Goal: Information Seeking & Learning: Compare options

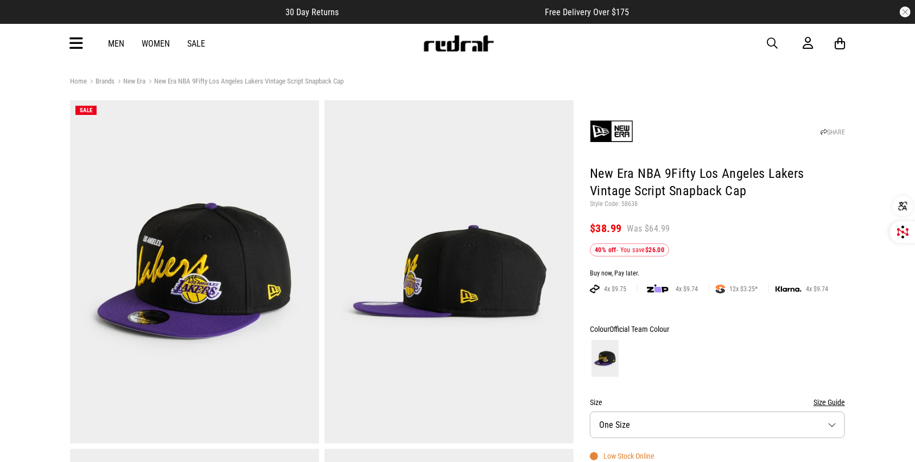
click at [193, 47] on link "Sale" at bounding box center [196, 44] width 18 height 10
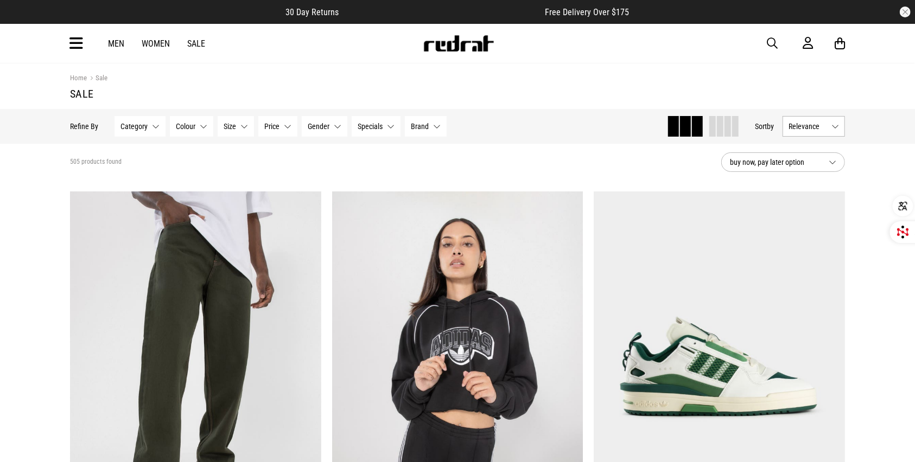
click at [78, 43] on icon at bounding box center [76, 44] width 14 height 18
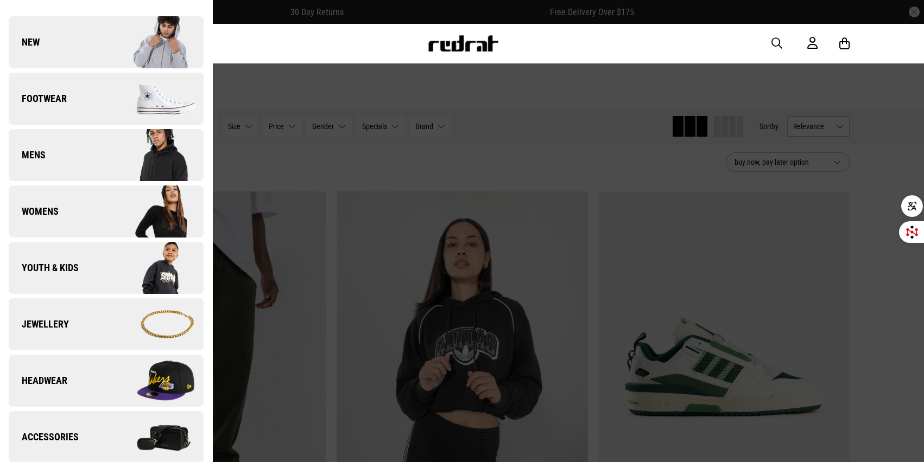
scroll to position [49, 0]
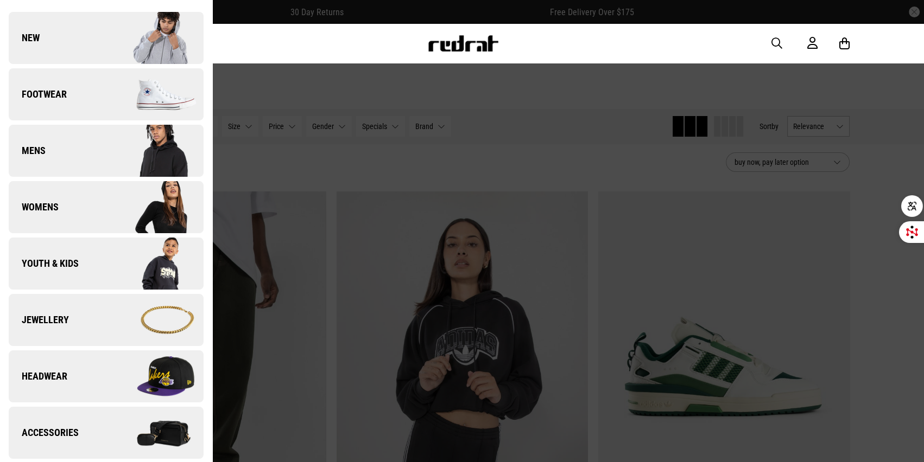
click at [56, 375] on span "Headwear" at bounding box center [38, 376] width 59 height 13
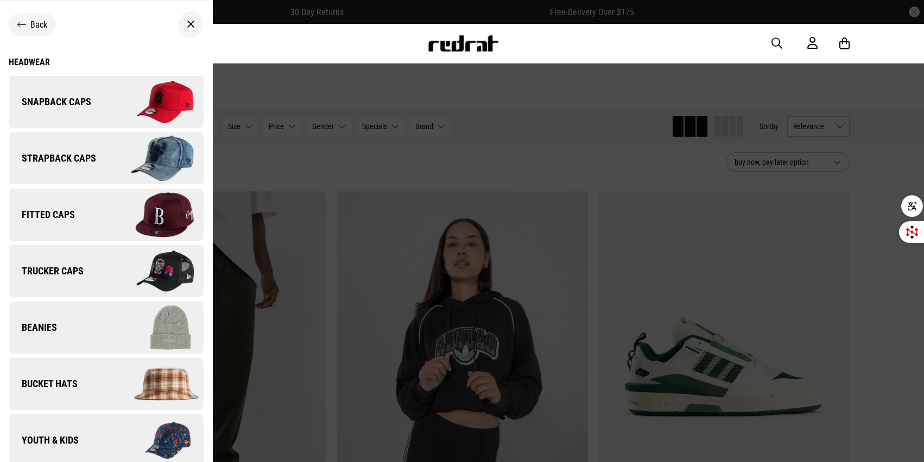
click at [85, 107] on span "Snapback Caps" at bounding box center [50, 102] width 83 height 13
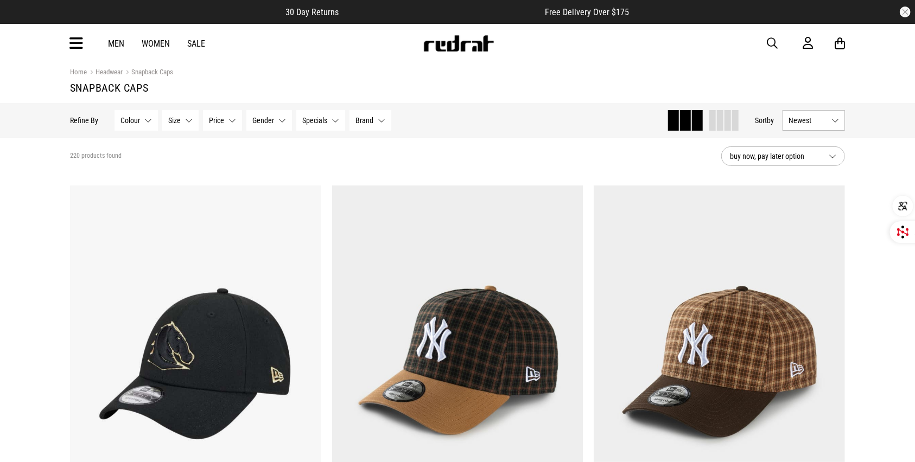
scroll to position [1, 0]
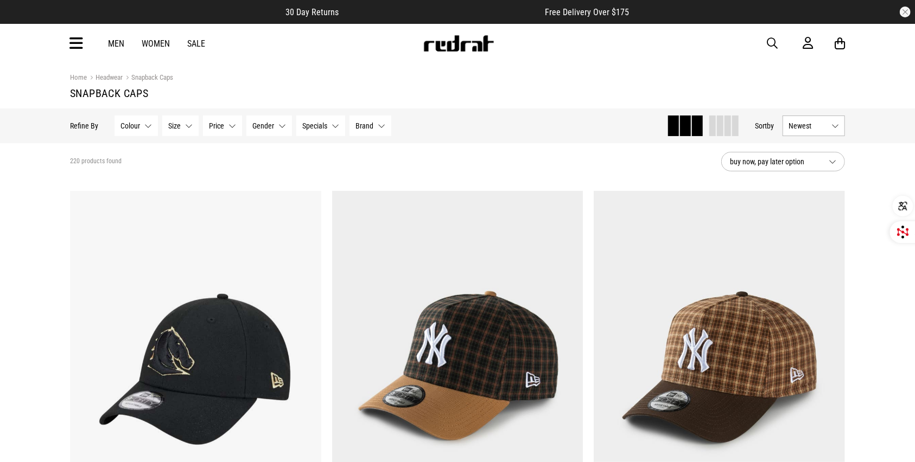
click at [188, 43] on link "Sale" at bounding box center [196, 44] width 18 height 10
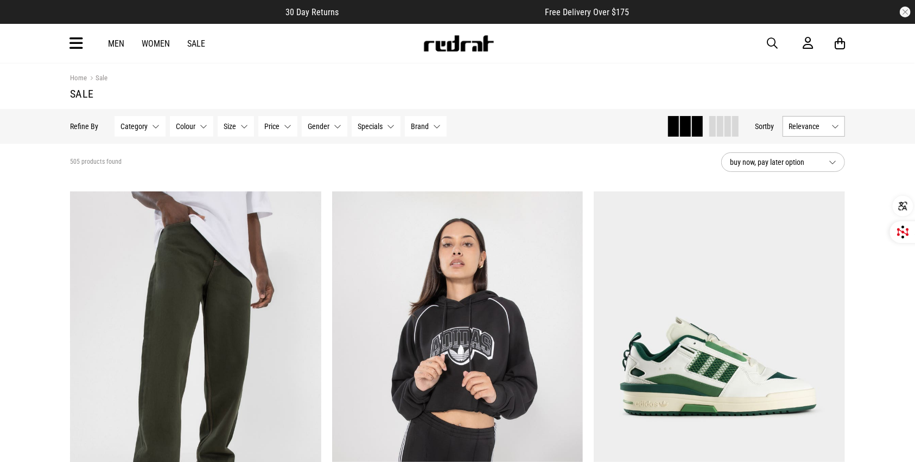
click at [195, 43] on link "Sale" at bounding box center [196, 44] width 18 height 10
click at [435, 131] on button "Brand None selected" at bounding box center [426, 126] width 42 height 21
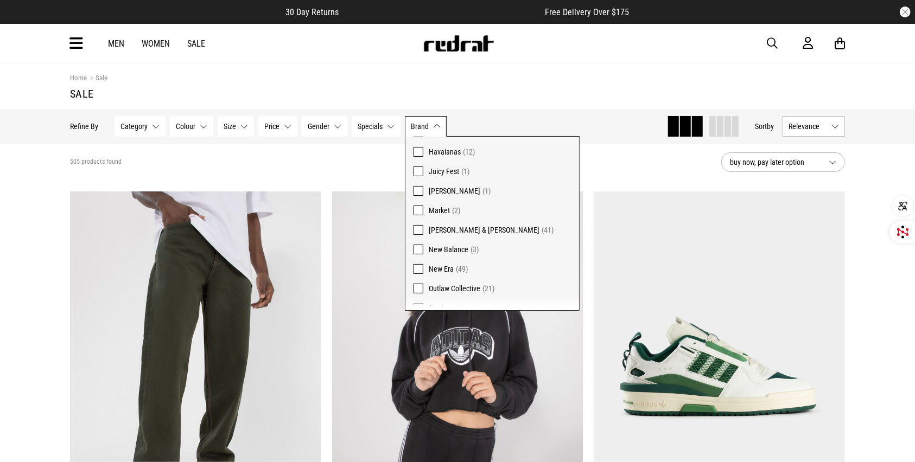
scroll to position [197, 0]
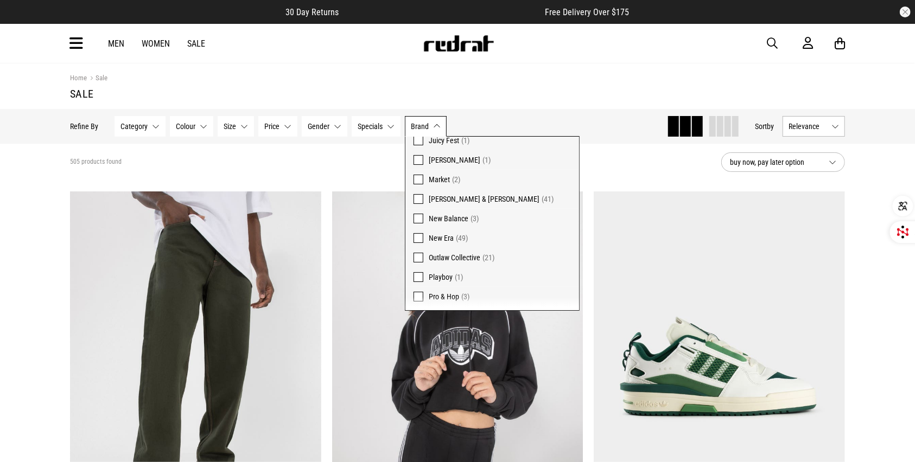
click at [441, 237] on span "New Era" at bounding box center [441, 238] width 25 height 9
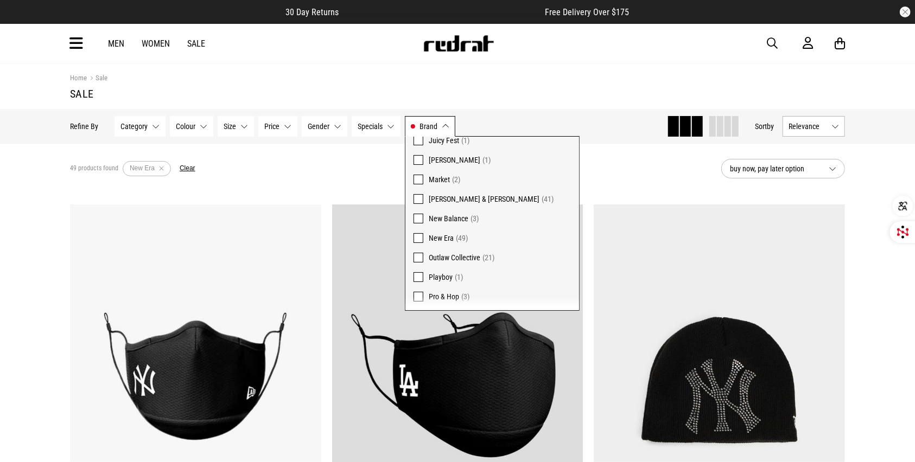
click at [327, 180] on div "49 products found Active Filters New Era Clear" at bounding box center [391, 169] width 643 height 33
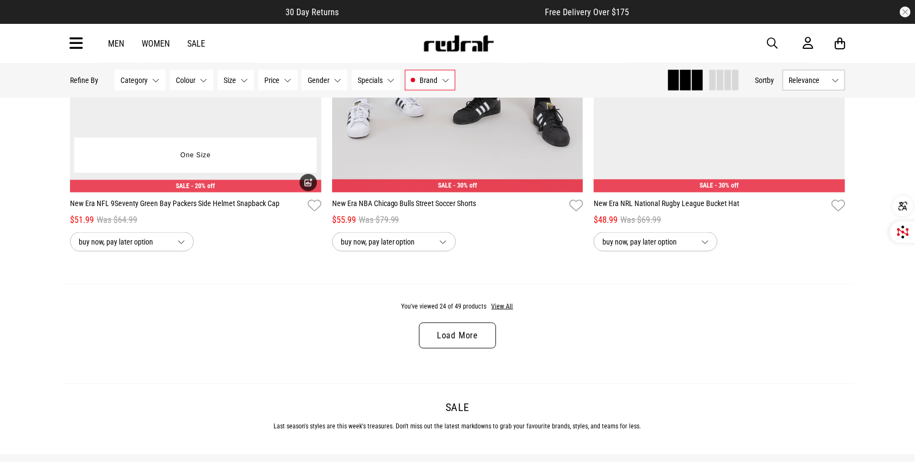
scroll to position [3384, 0]
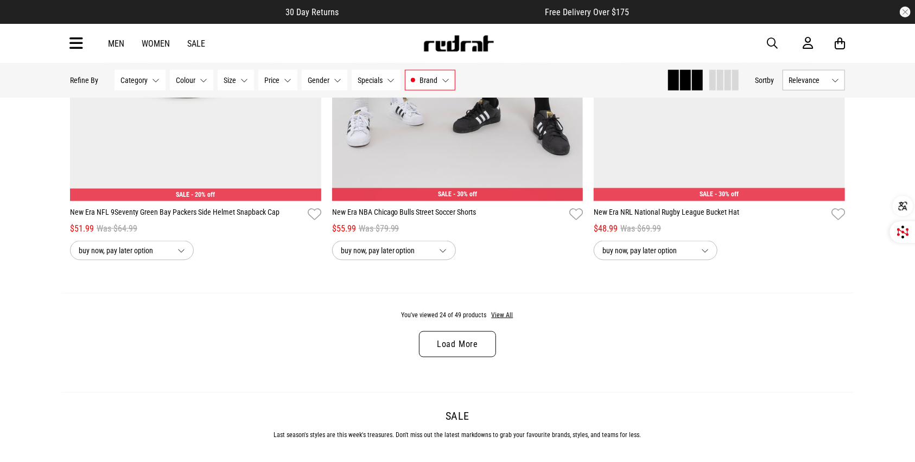
click at [454, 348] on link "Load More" at bounding box center [457, 345] width 77 height 26
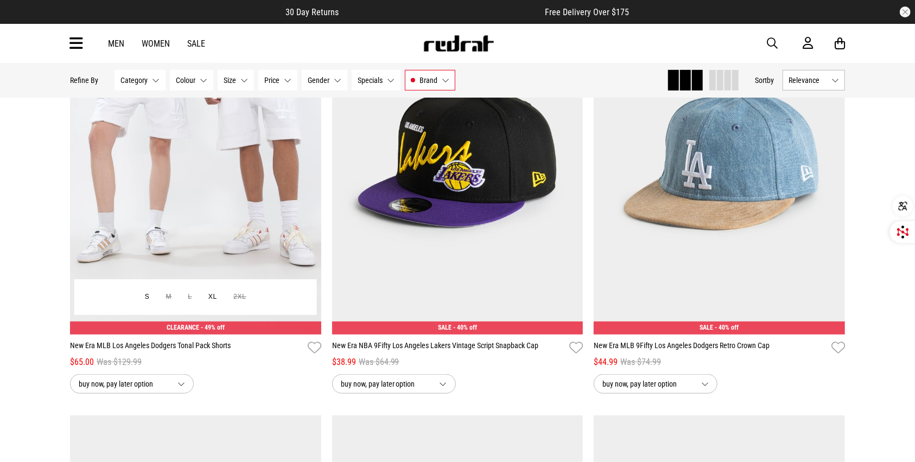
scroll to position [5407, 0]
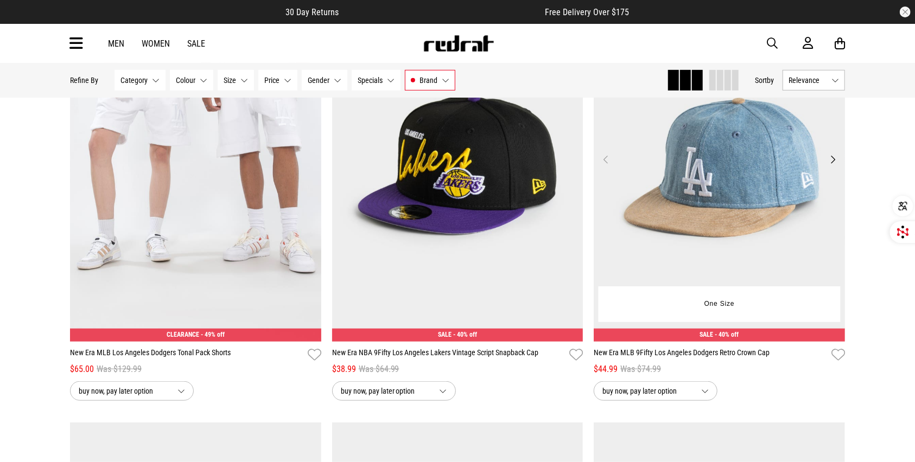
click at [830, 166] on button "Next" at bounding box center [833, 159] width 14 height 13
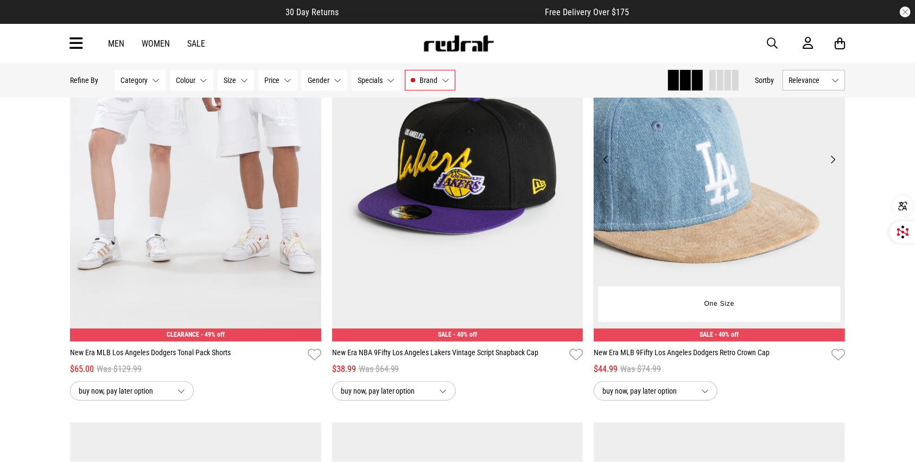
click at [835, 166] on button "Next" at bounding box center [833, 159] width 14 height 13
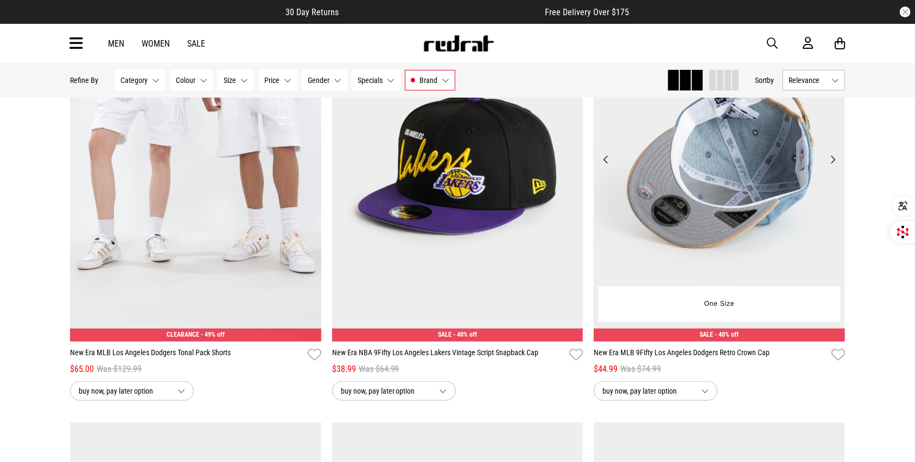
click at [837, 166] on button "Next" at bounding box center [833, 159] width 14 height 13
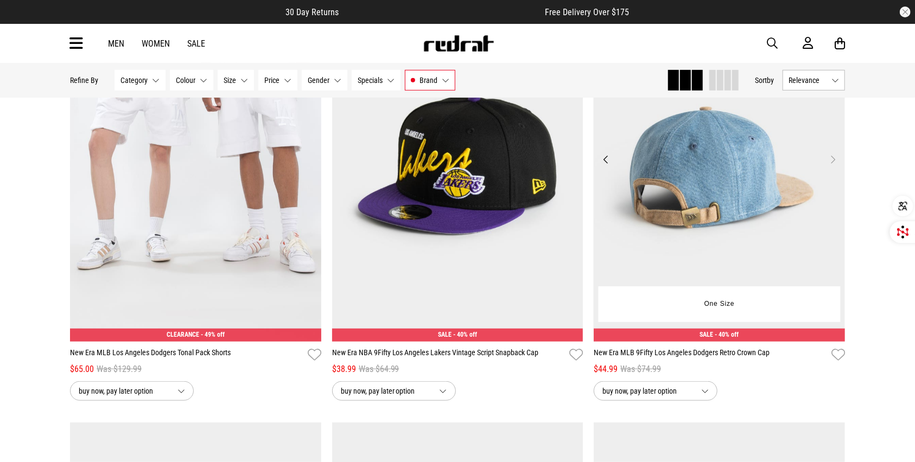
click at [839, 166] on button "Next" at bounding box center [833, 159] width 14 height 13
click at [833, 166] on button "Next" at bounding box center [833, 159] width 14 height 13
click at [832, 166] on button "Next" at bounding box center [833, 159] width 14 height 13
click at [607, 163] on button "Previous" at bounding box center [606, 159] width 14 height 13
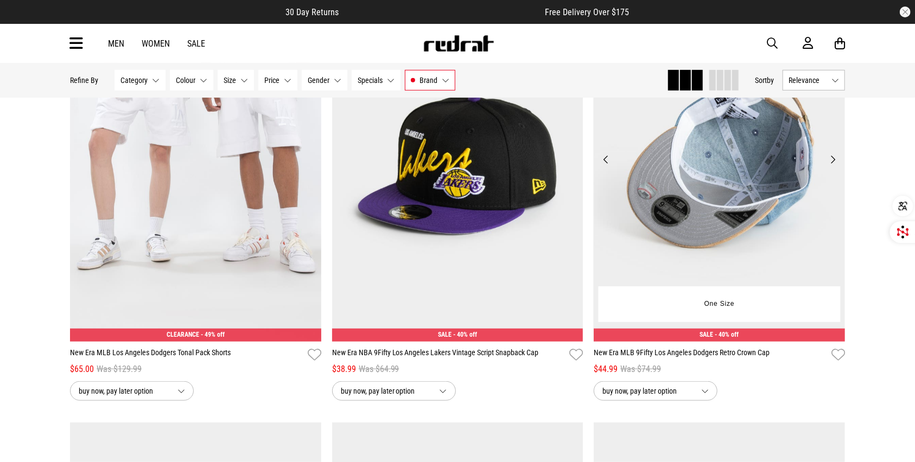
click at [607, 163] on button "Previous" at bounding box center [606, 159] width 14 height 13
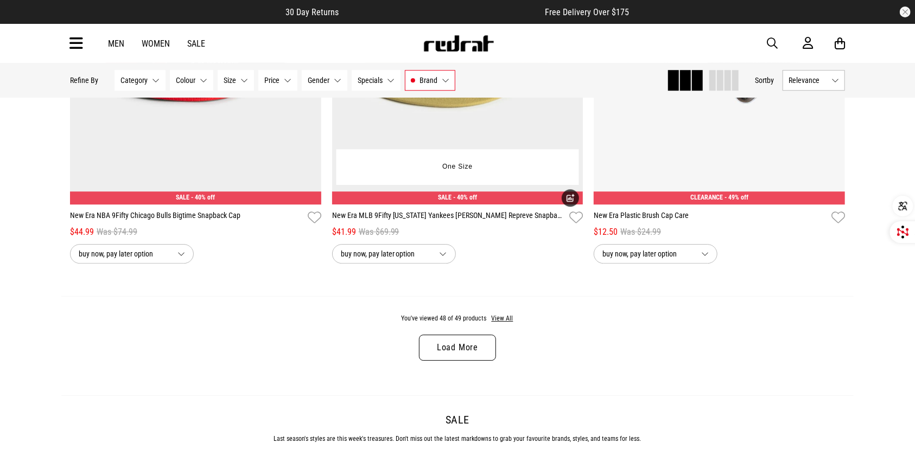
scroll to position [6843, 0]
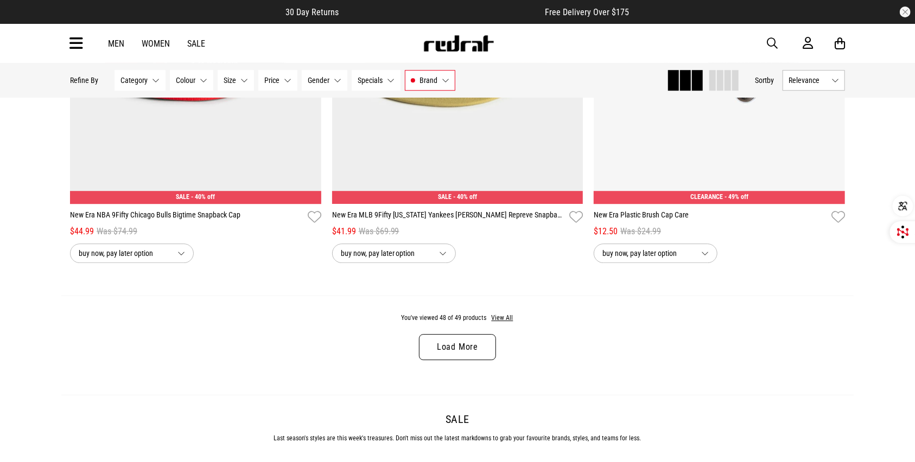
click at [455, 356] on link "Load More" at bounding box center [457, 347] width 77 height 26
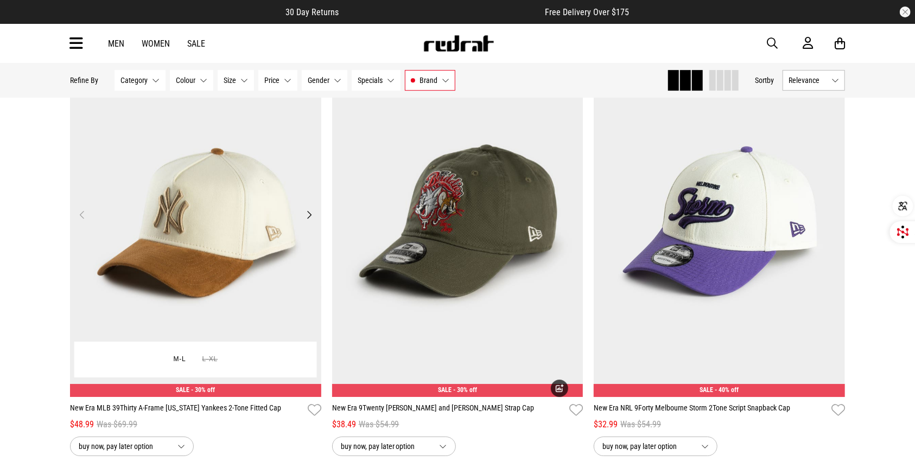
scroll to position [4490, 0]
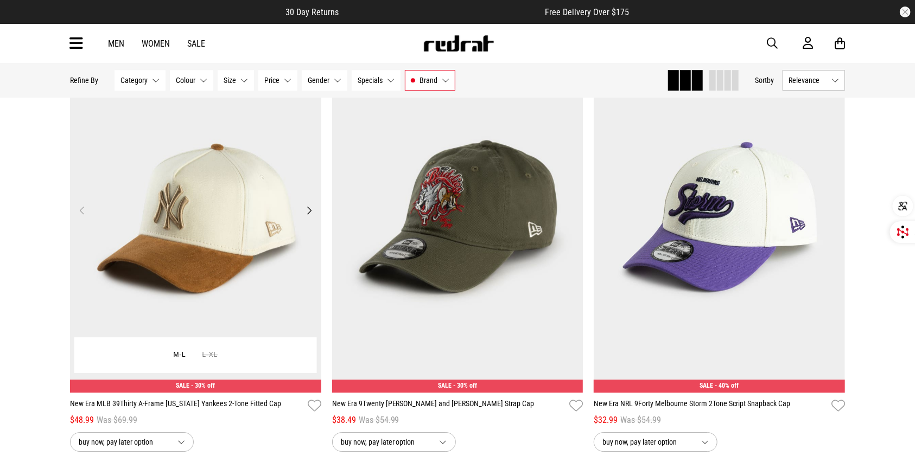
click at [309, 216] on button "Next" at bounding box center [309, 210] width 14 height 13
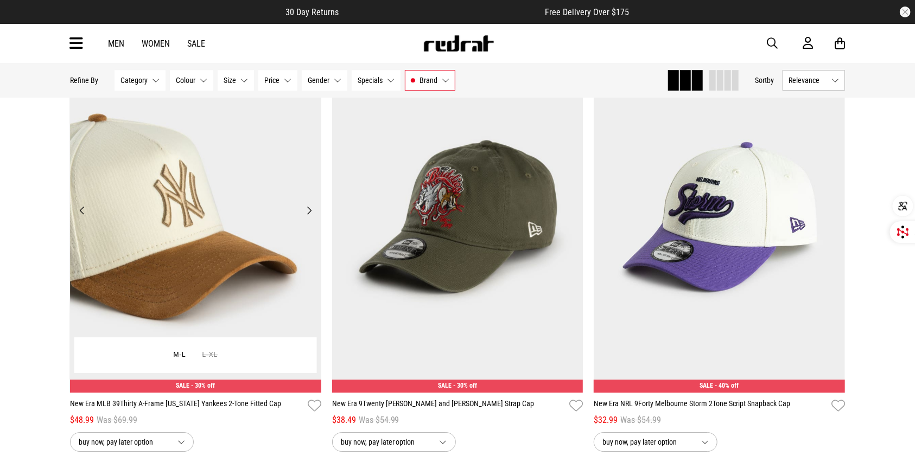
click at [309, 216] on button "Next" at bounding box center [309, 210] width 14 height 13
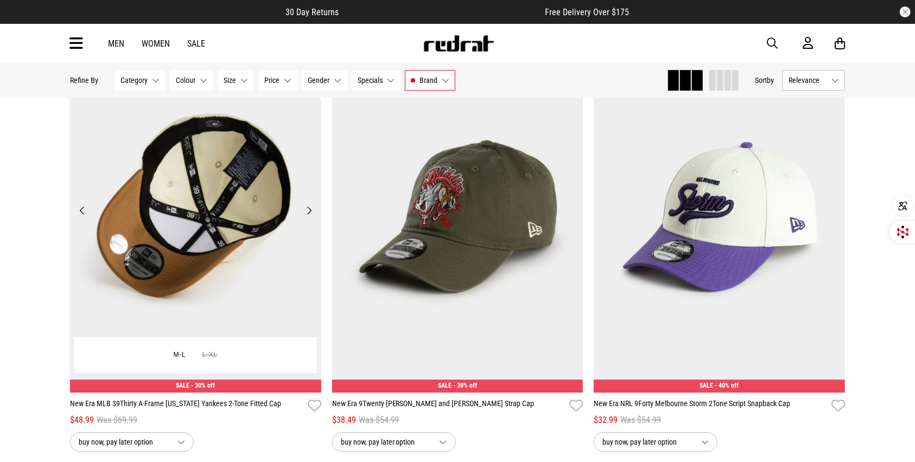
click at [309, 216] on button "Next" at bounding box center [309, 210] width 14 height 13
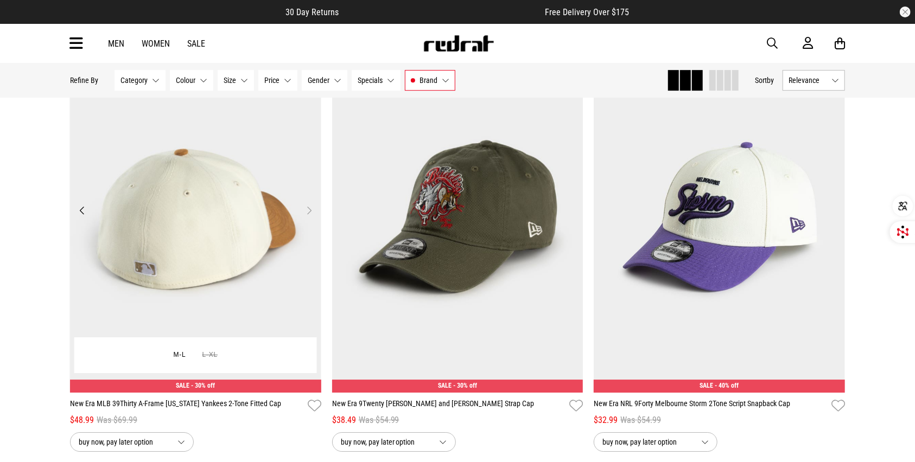
click at [309, 216] on button "Next" at bounding box center [309, 210] width 14 height 13
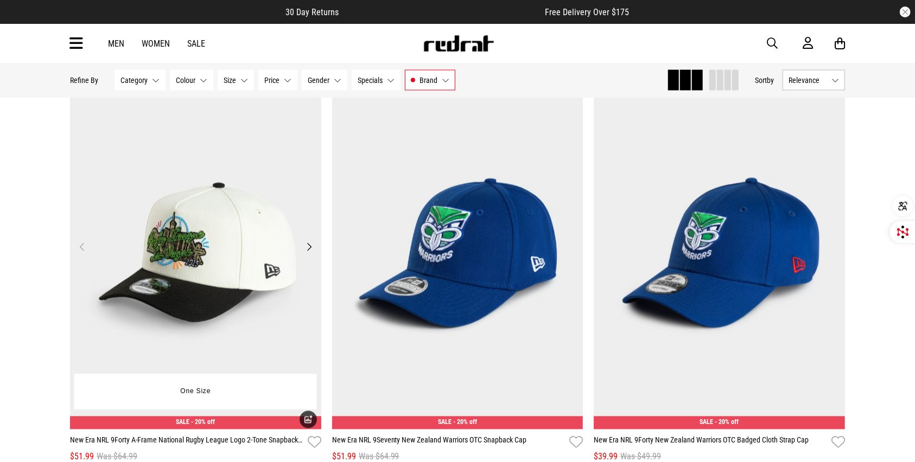
scroll to position [3602, 0]
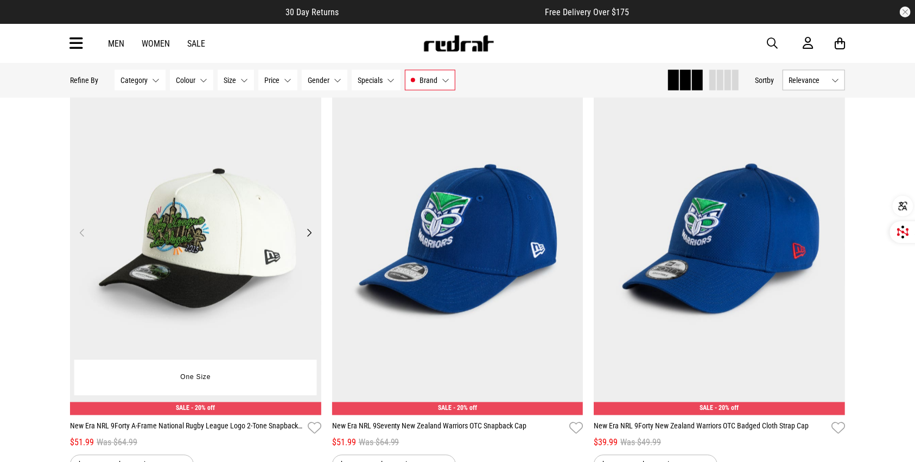
click at [312, 235] on button "Next" at bounding box center [309, 233] width 14 height 13
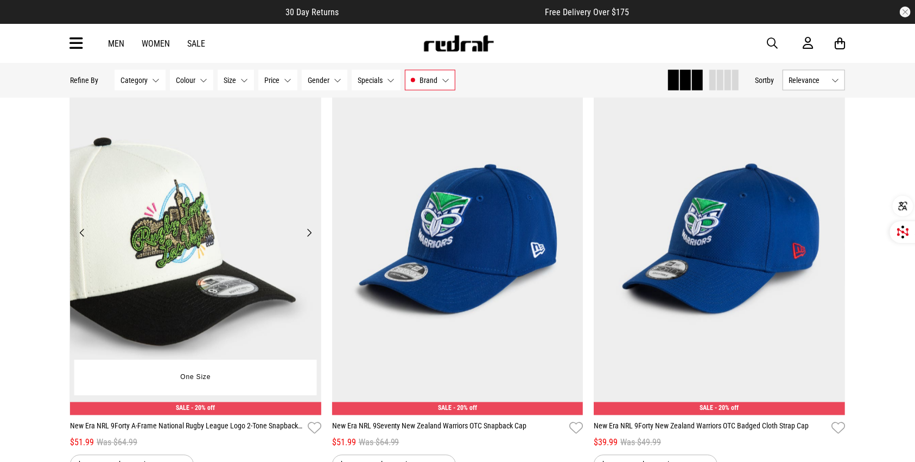
click at [312, 235] on button "Next" at bounding box center [309, 233] width 14 height 13
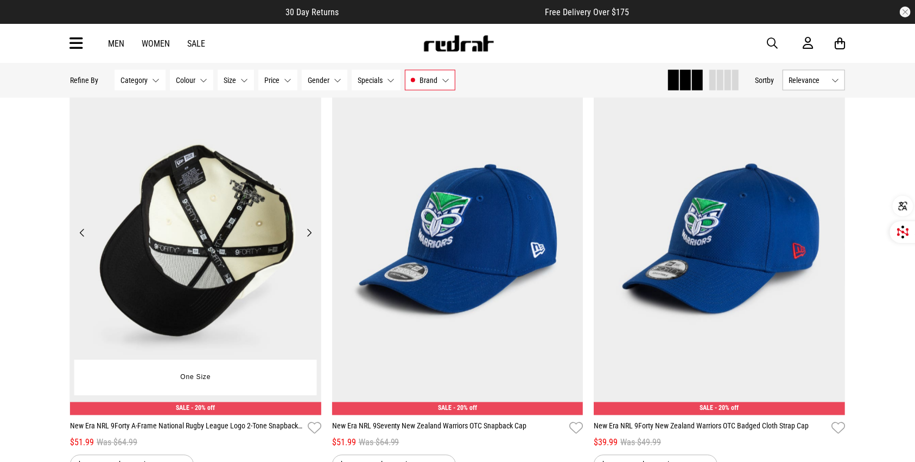
click at [312, 235] on button "Next" at bounding box center [309, 233] width 14 height 13
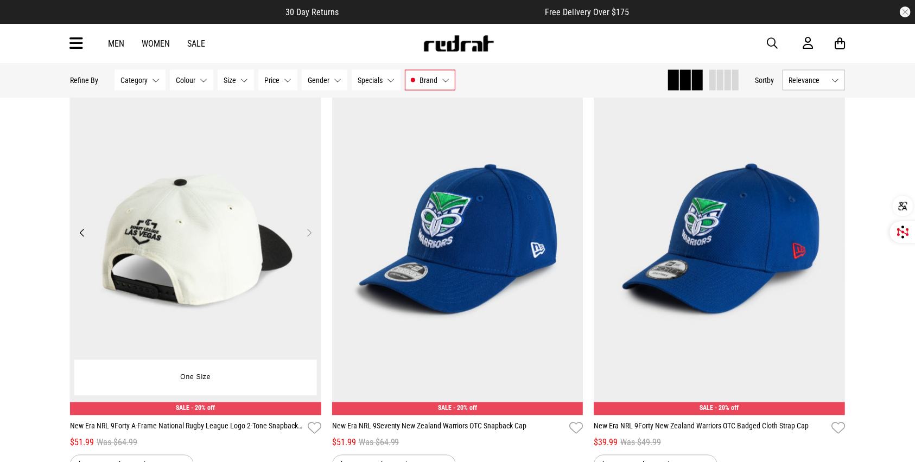
click at [312, 235] on button "Next" at bounding box center [309, 233] width 14 height 13
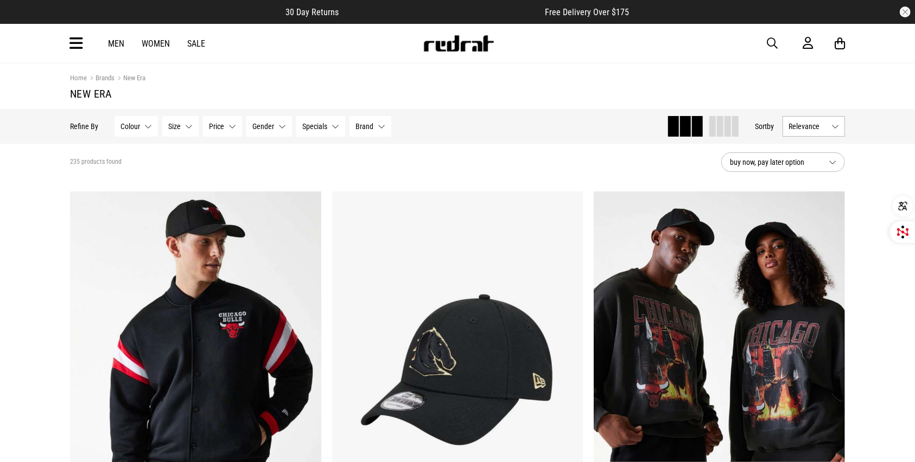
click at [77, 48] on icon at bounding box center [76, 44] width 14 height 18
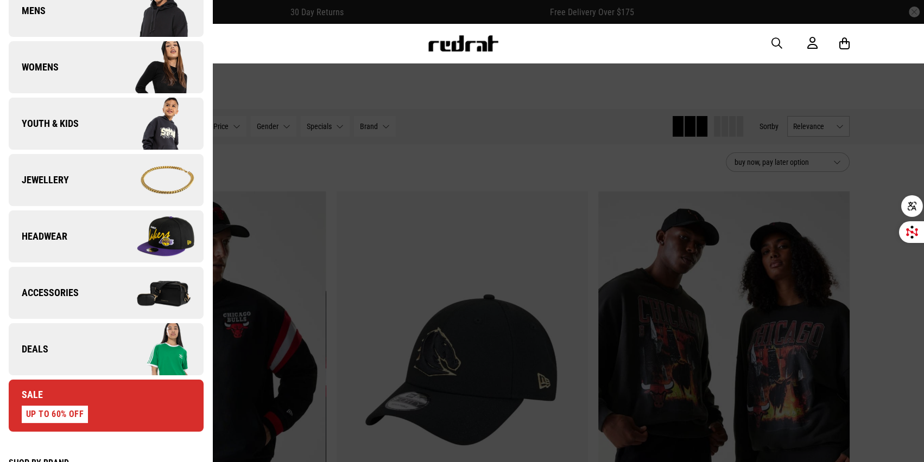
scroll to position [197, 0]
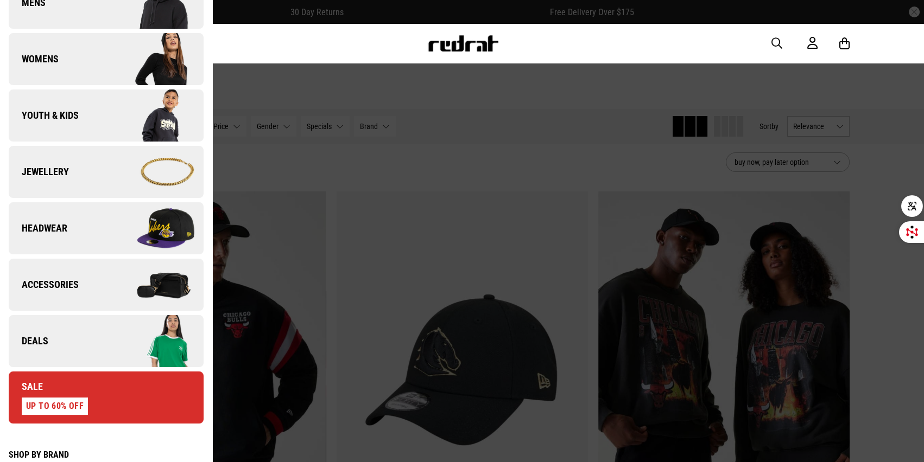
click at [66, 231] on span "Headwear" at bounding box center [38, 228] width 59 height 13
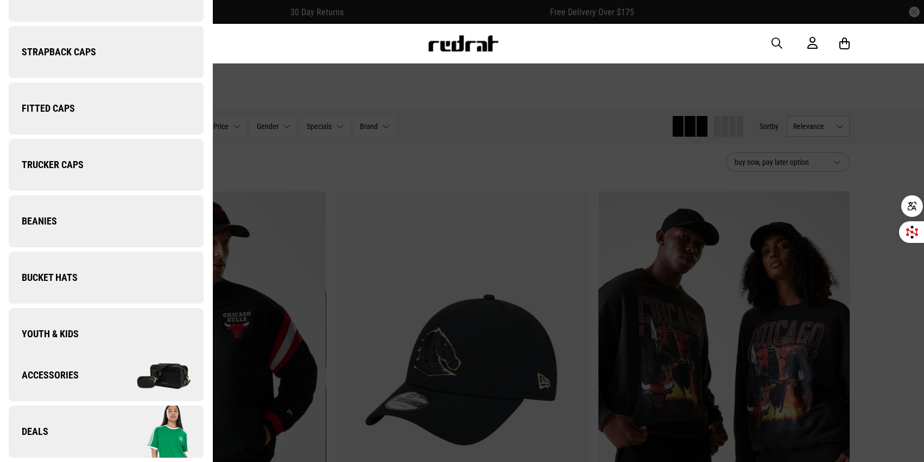
scroll to position [0, 0]
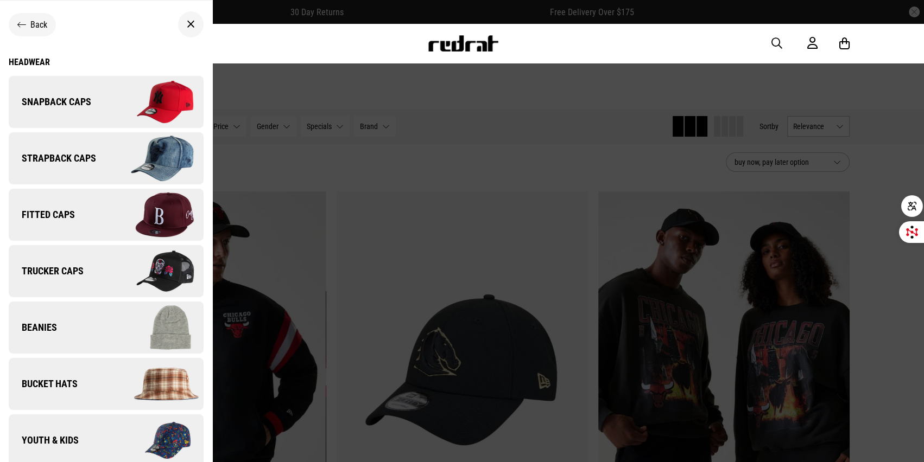
click at [24, 22] on icon at bounding box center [21, 25] width 9 height 10
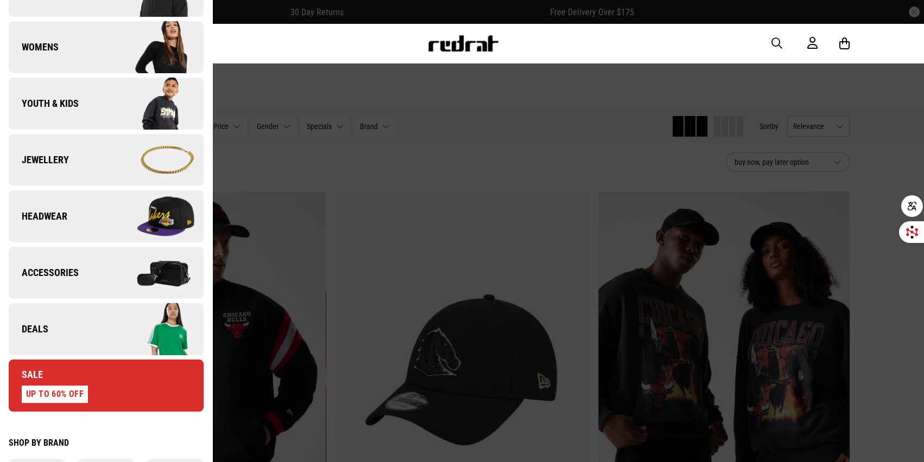
scroll to position [271, 0]
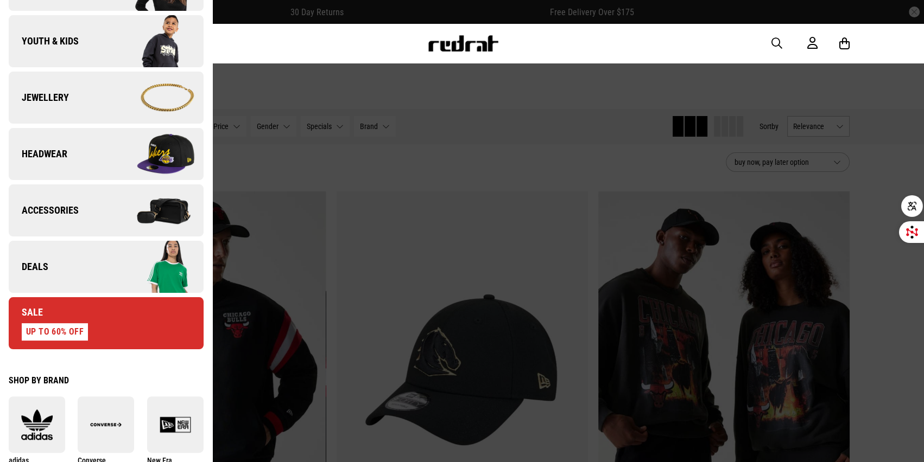
click at [105, 321] on link "Sale UP TO 60% OFF" at bounding box center [106, 323] width 195 height 52
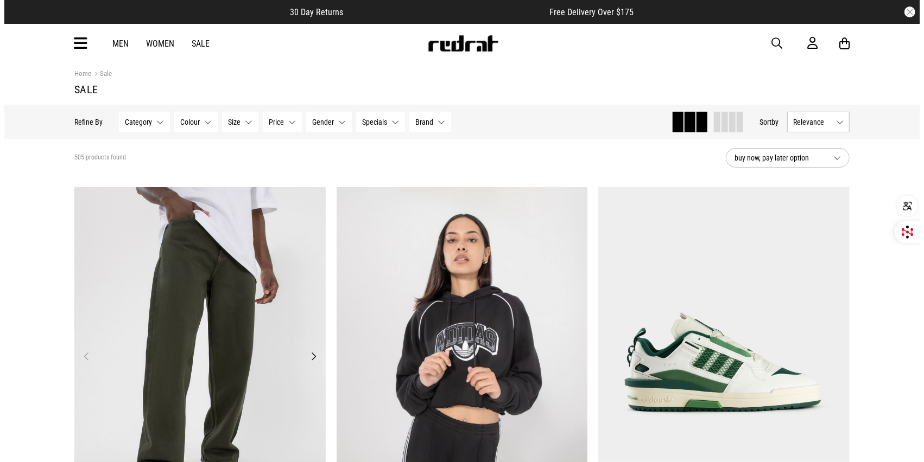
scroll to position [1, 0]
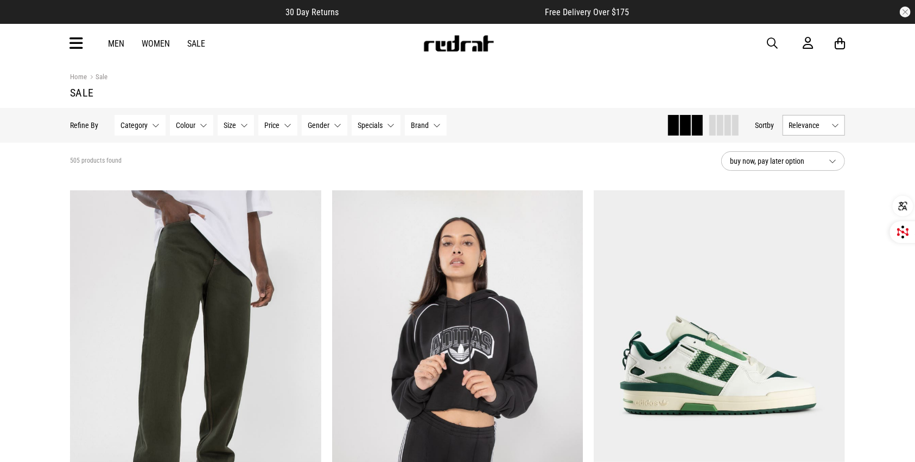
click at [78, 42] on icon at bounding box center [76, 44] width 14 height 18
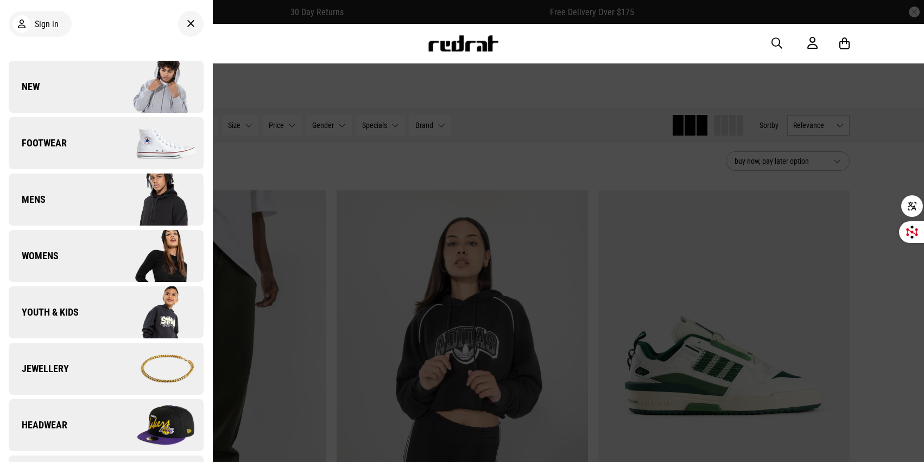
click at [64, 428] on span "Headwear" at bounding box center [38, 425] width 59 height 13
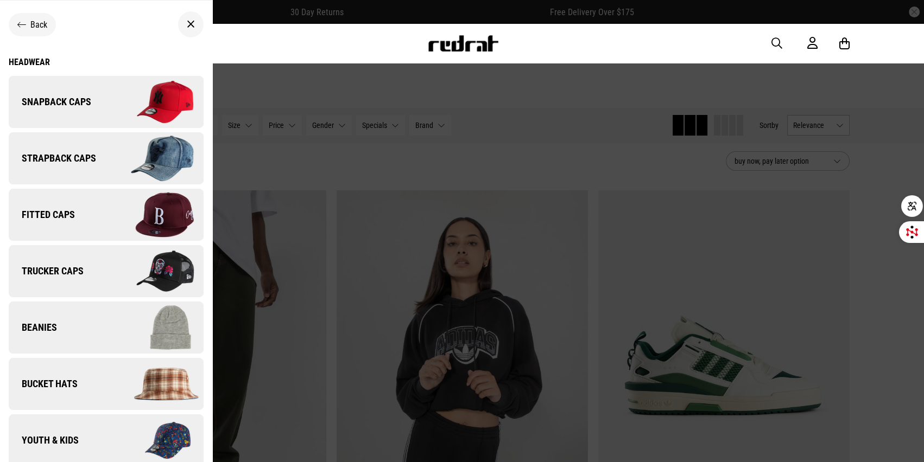
click at [72, 272] on span "Trucker Caps" at bounding box center [46, 271] width 75 height 13
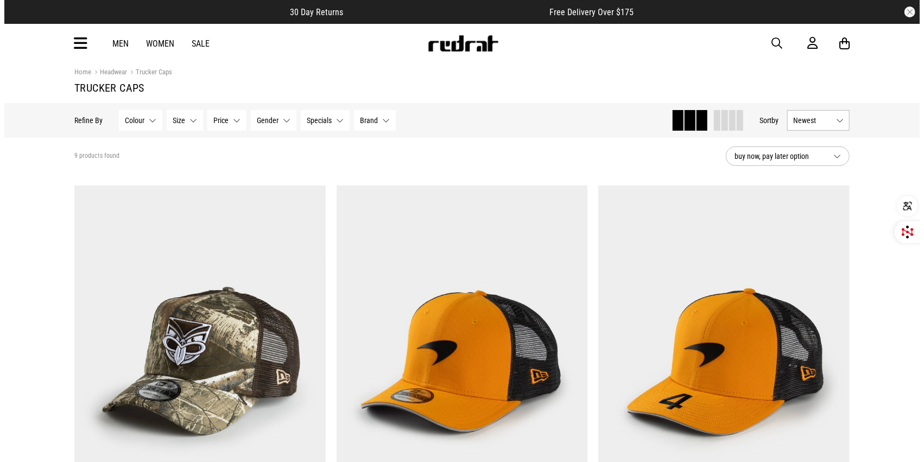
scroll to position [1, 0]
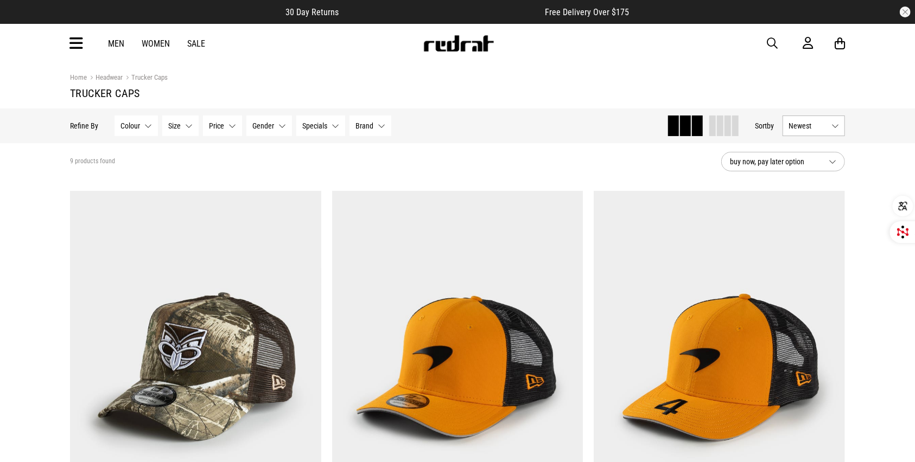
click at [80, 43] on icon at bounding box center [76, 44] width 14 height 18
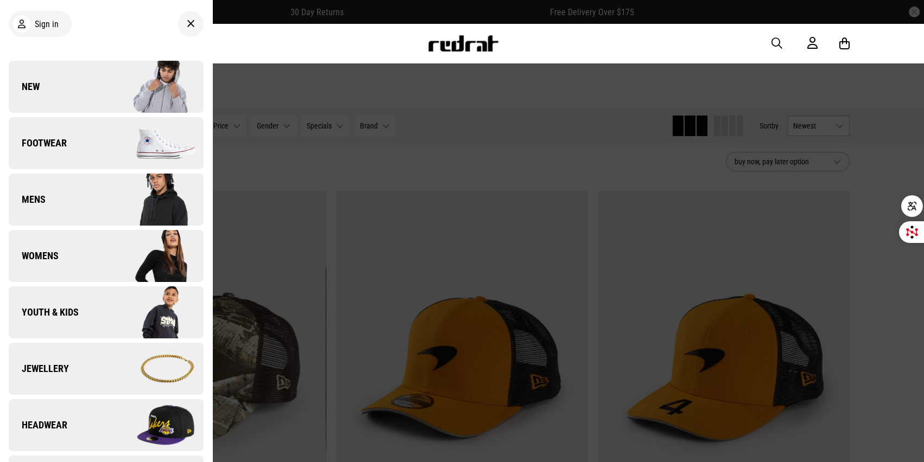
click at [93, 430] on link "Headwear" at bounding box center [106, 425] width 195 height 52
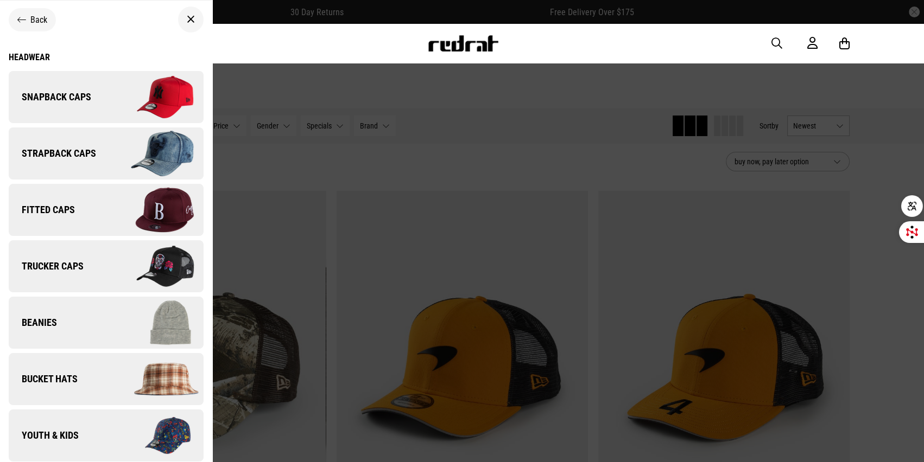
scroll to position [0, 0]
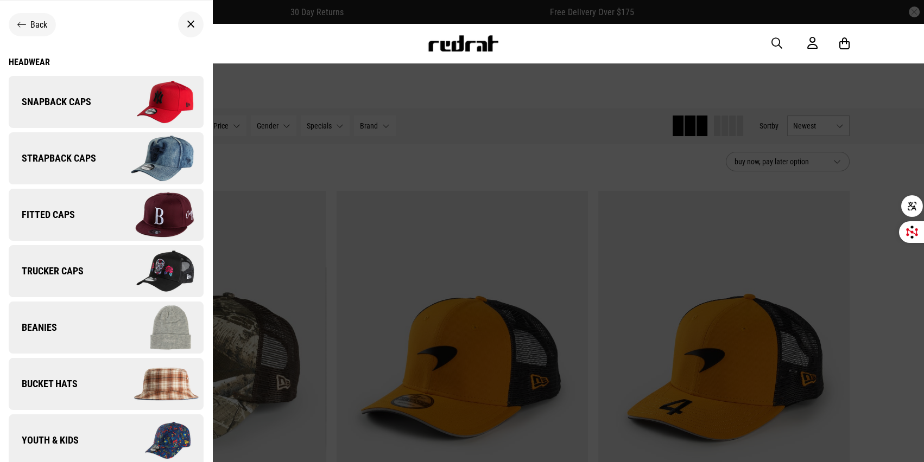
click at [78, 160] on span "Strapback Caps" at bounding box center [52, 158] width 87 height 13
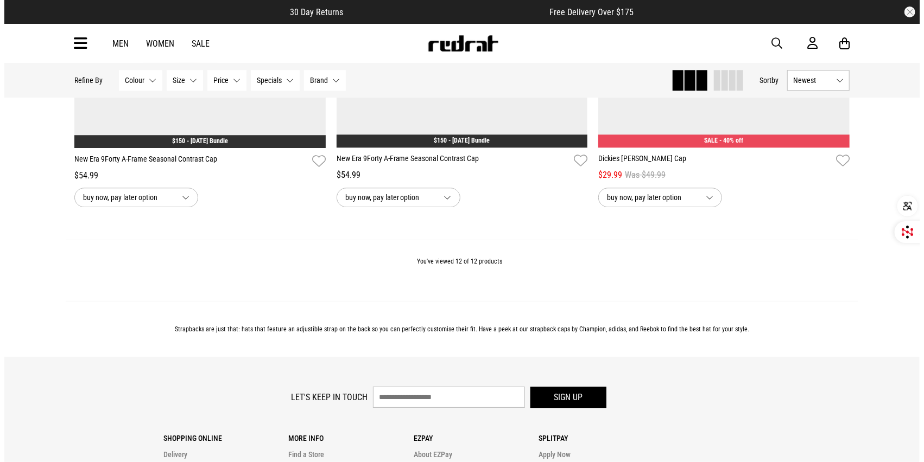
scroll to position [1692, 0]
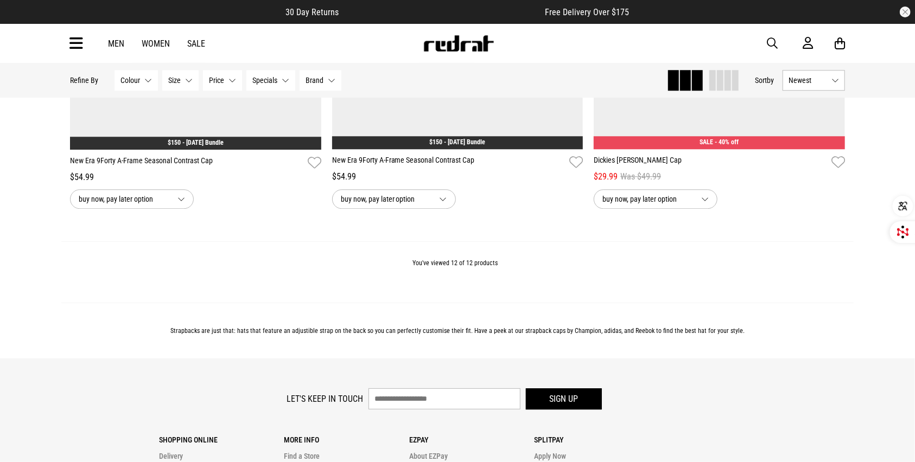
click at [77, 43] on icon at bounding box center [76, 44] width 14 height 18
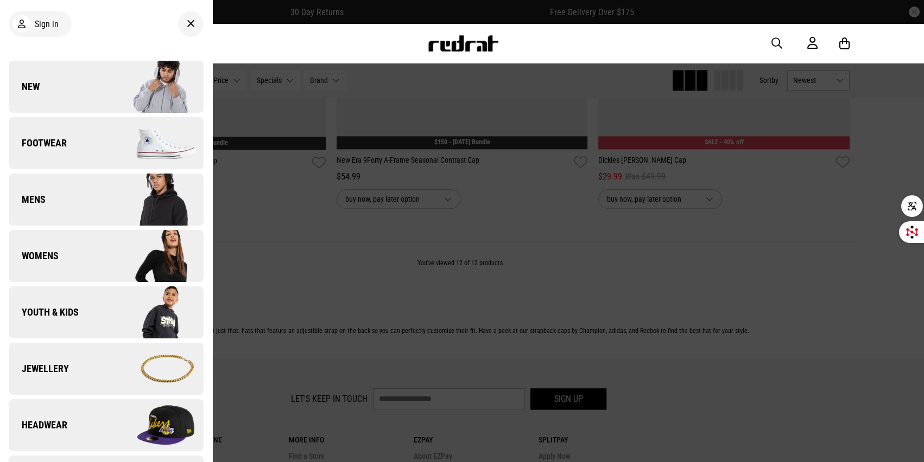
click at [86, 422] on link "Headwear" at bounding box center [106, 425] width 195 height 52
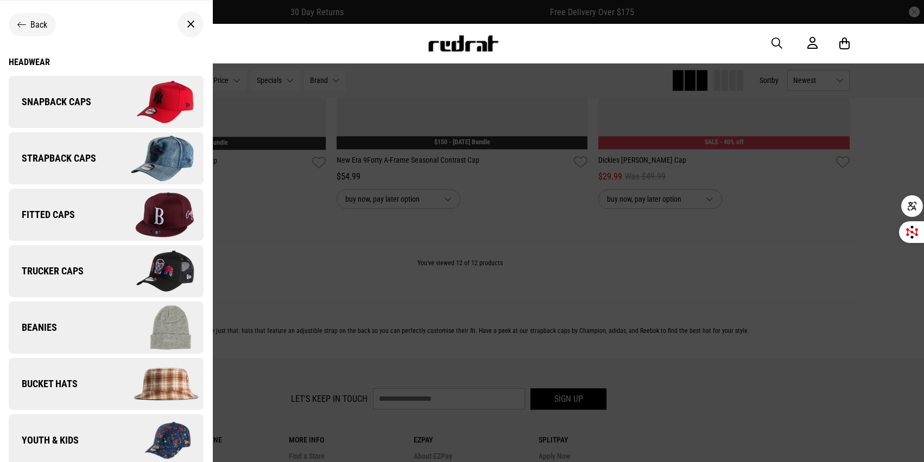
click at [84, 107] on span "Snapback Caps" at bounding box center [50, 102] width 83 height 13
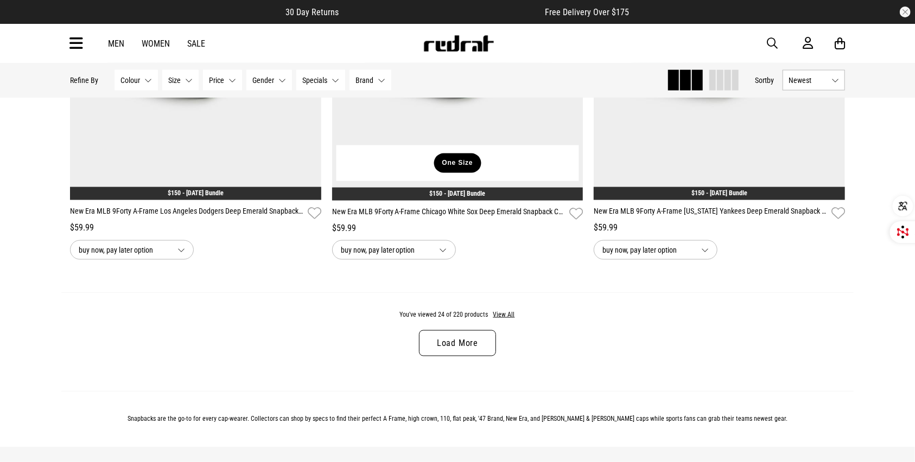
scroll to position [3380, 0]
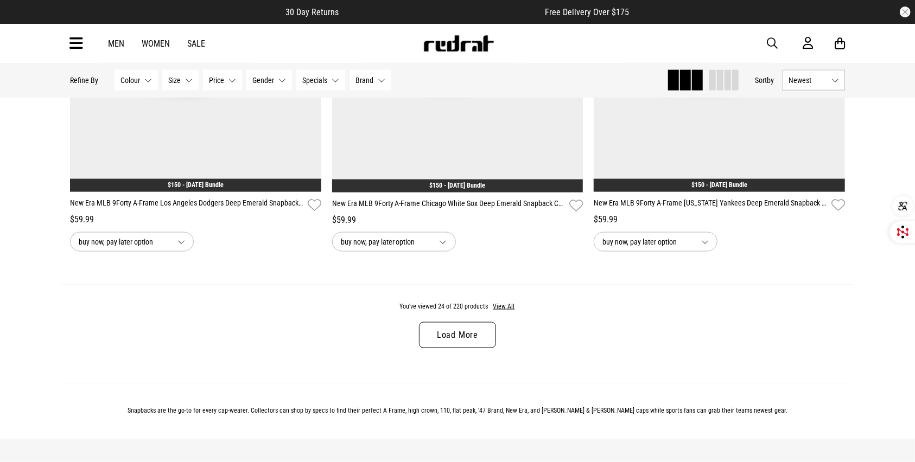
click at [468, 342] on link "Load More" at bounding box center [457, 335] width 77 height 26
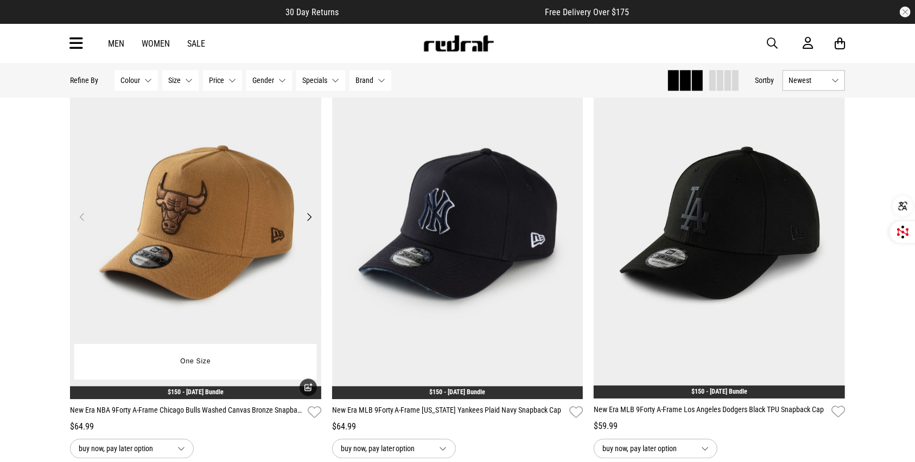
scroll to position [1436, 0]
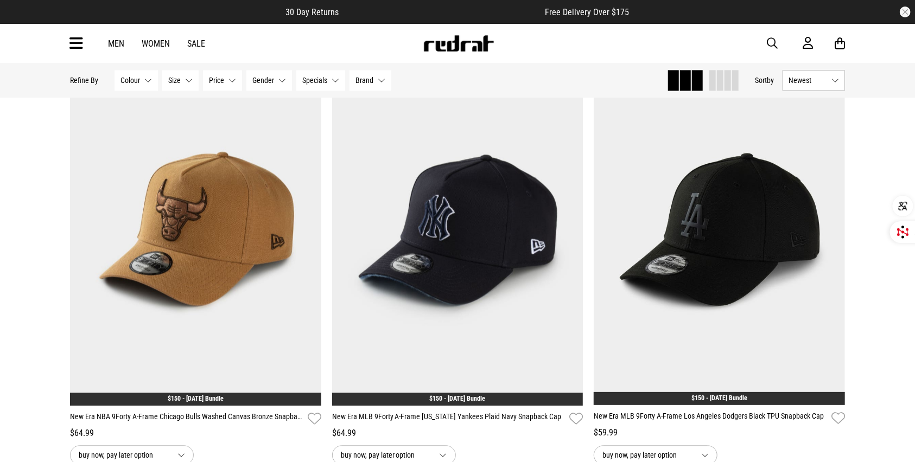
click at [233, 84] on button "Price None selected" at bounding box center [222, 80] width 39 height 21
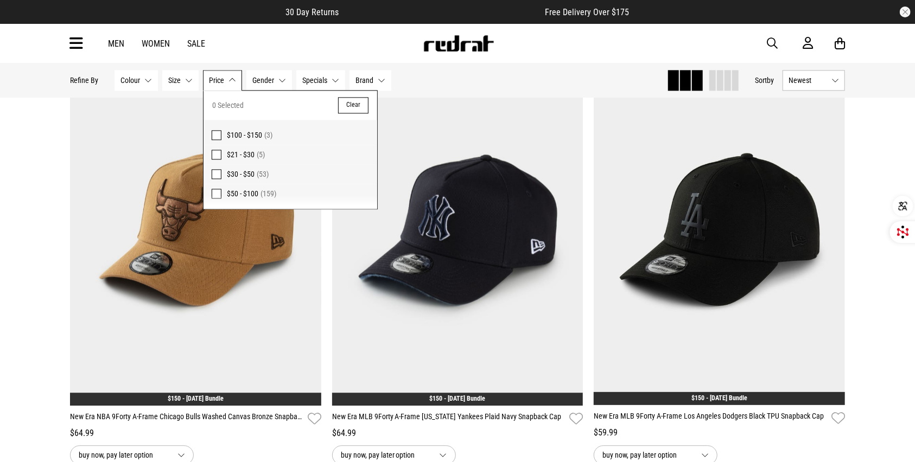
click at [247, 176] on span "$30 - $50" at bounding box center [241, 174] width 28 height 9
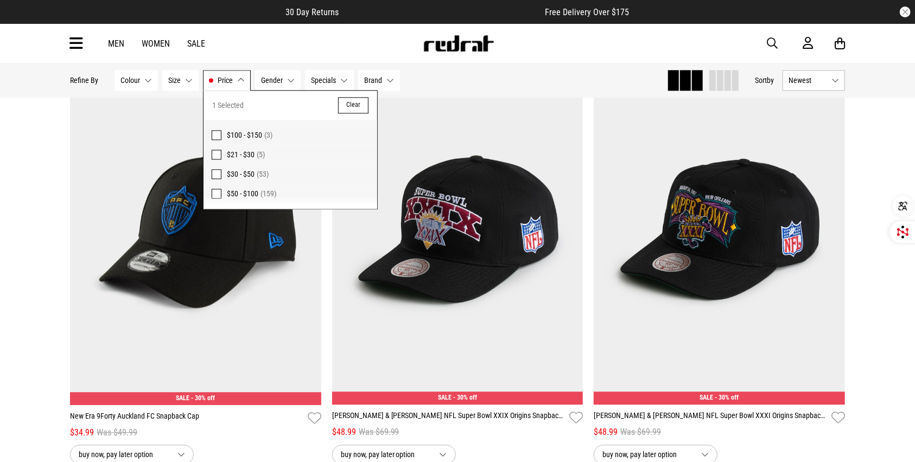
click at [347, 103] on button "Clear" at bounding box center [353, 105] width 30 height 16
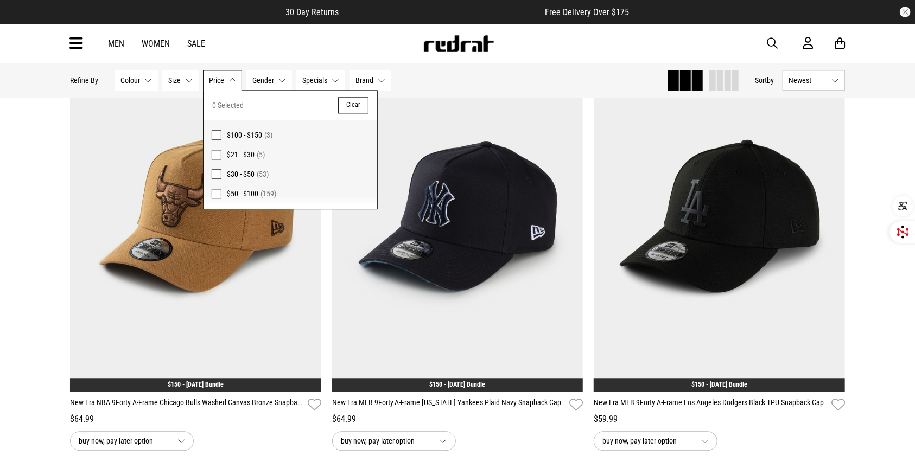
scroll to position [1436, 0]
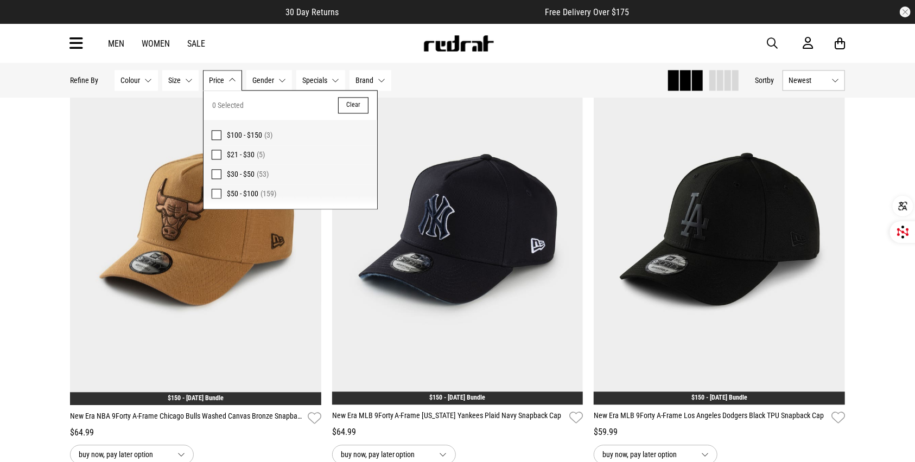
click at [177, 82] on span "Size" at bounding box center [174, 80] width 12 height 9
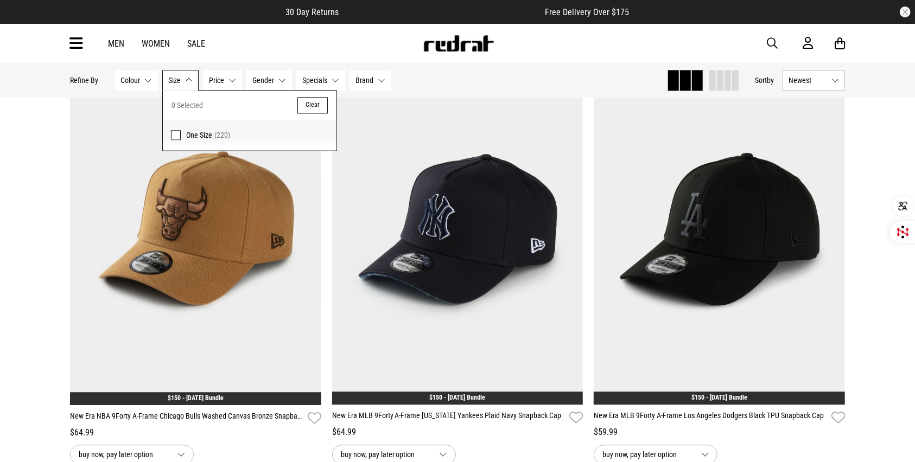
click at [375, 80] on button "Brand None selected" at bounding box center [371, 80] width 42 height 21
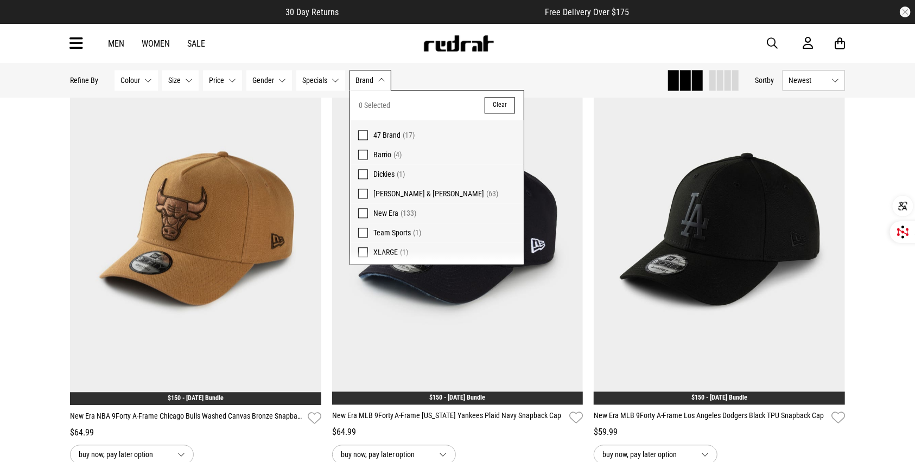
click at [364, 212] on span at bounding box center [363, 213] width 10 height 10
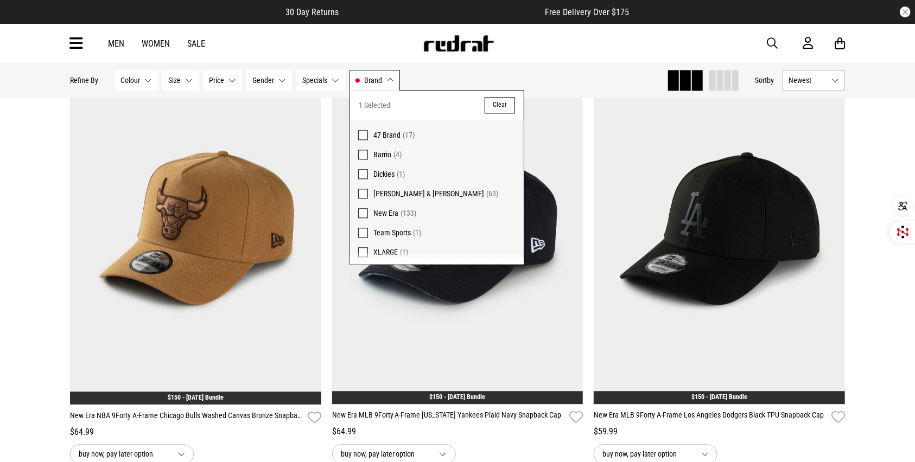
click at [364, 191] on span at bounding box center [363, 194] width 10 height 10
click at [40, 210] on div "**********" at bounding box center [457, 470] width 915 height 3712
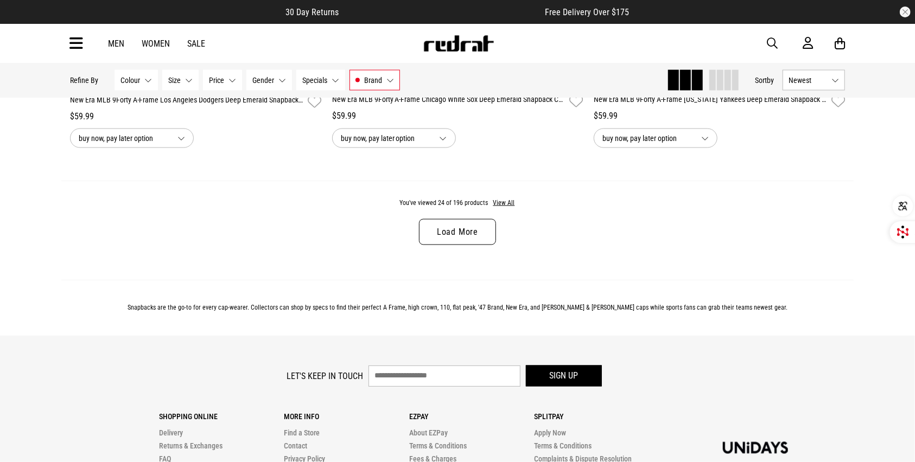
scroll to position [3497, 0]
click at [475, 239] on link "Load More" at bounding box center [457, 232] width 77 height 26
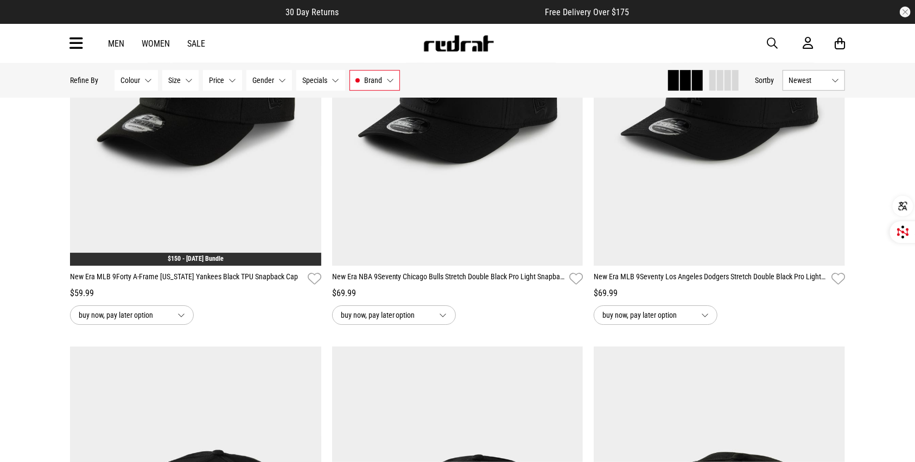
scroll to position [2018, 0]
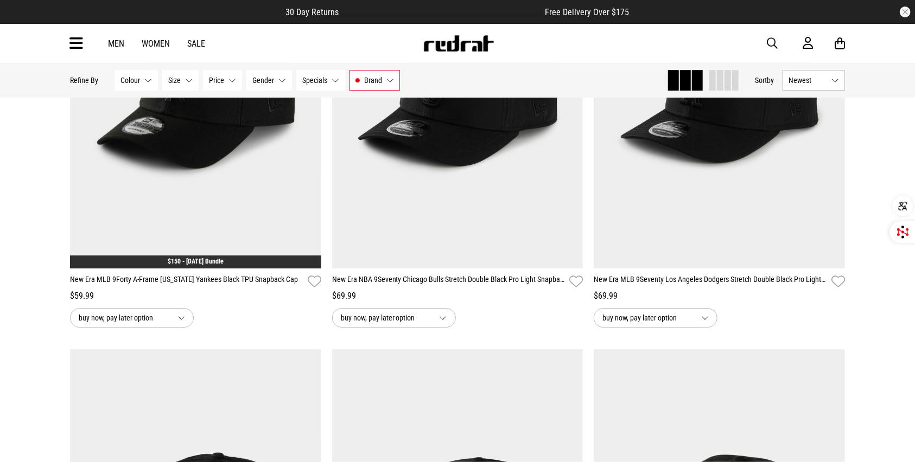
click at [232, 79] on button "Price None selected" at bounding box center [222, 80] width 39 height 21
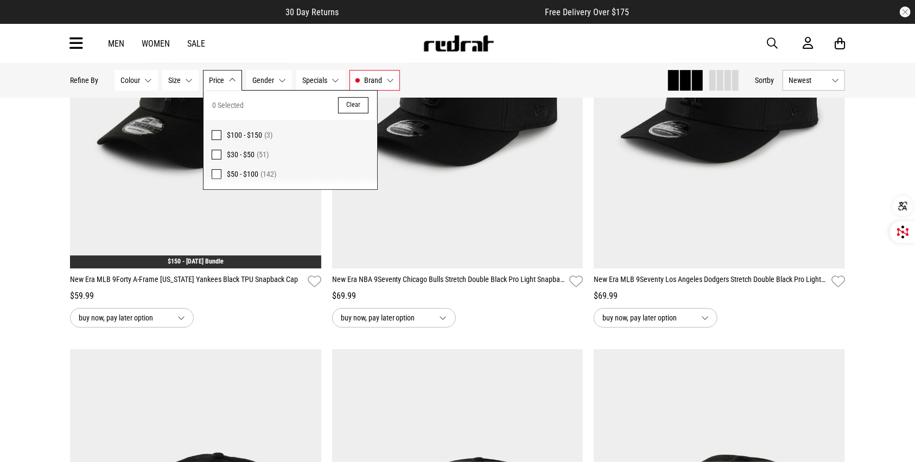
click at [244, 157] on span "$30 - $50" at bounding box center [241, 154] width 28 height 9
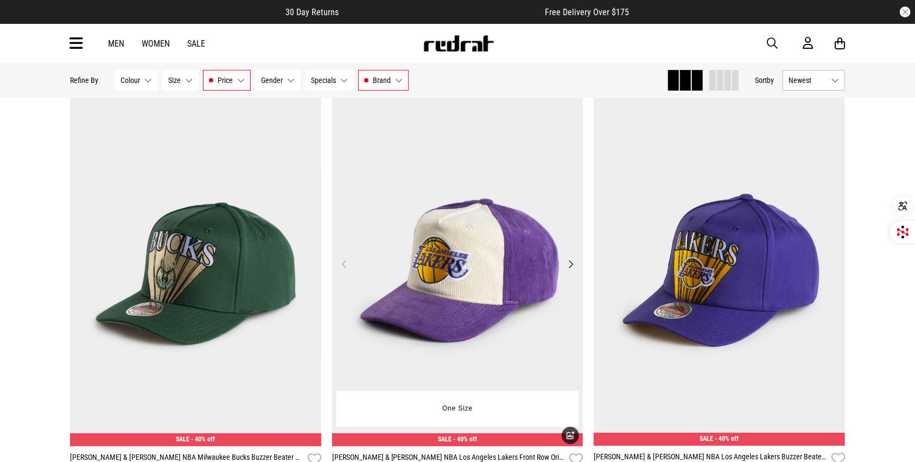
scroll to position [2339, 0]
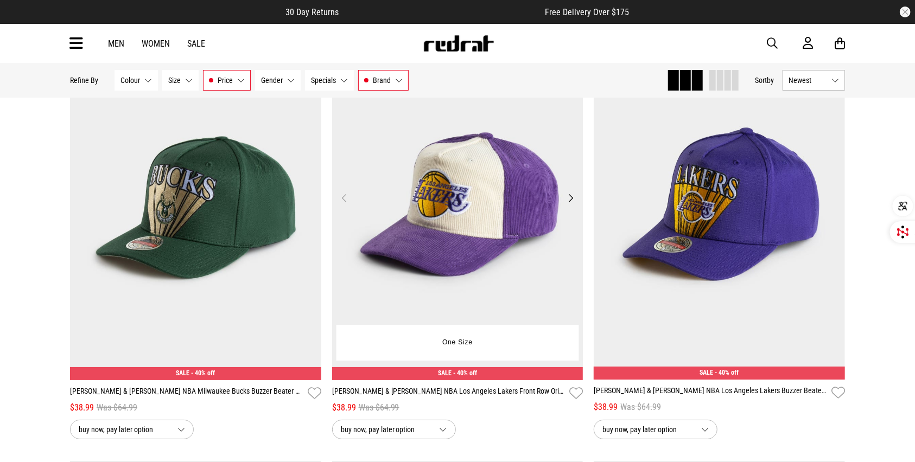
click at [566, 202] on button "Next" at bounding box center [571, 198] width 14 height 13
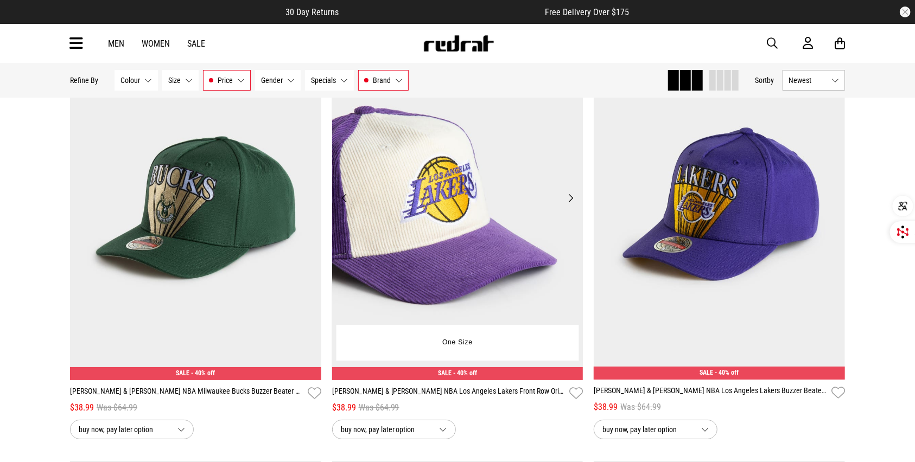
click at [570, 202] on button "Next" at bounding box center [571, 198] width 14 height 13
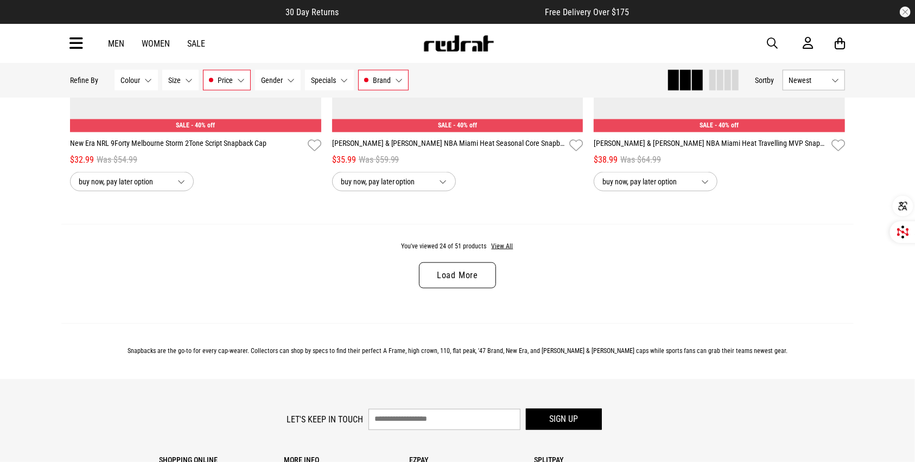
scroll to position [3474, 0]
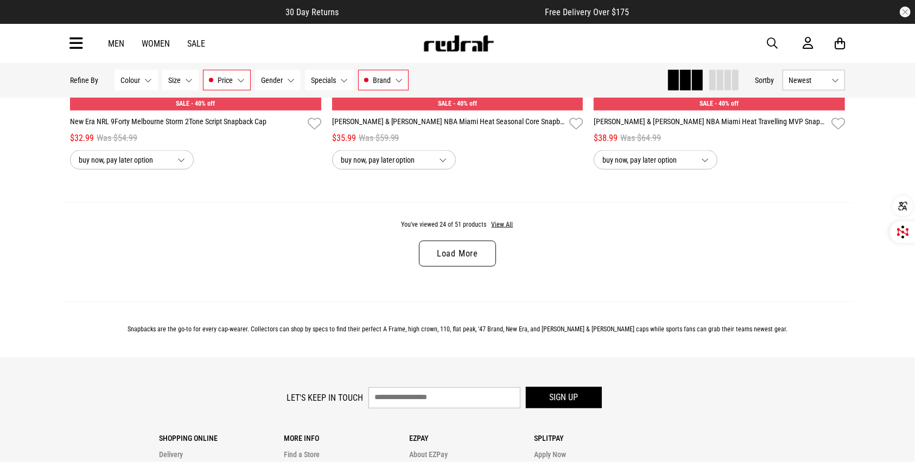
click at [475, 255] on link "Load More" at bounding box center [457, 254] width 77 height 26
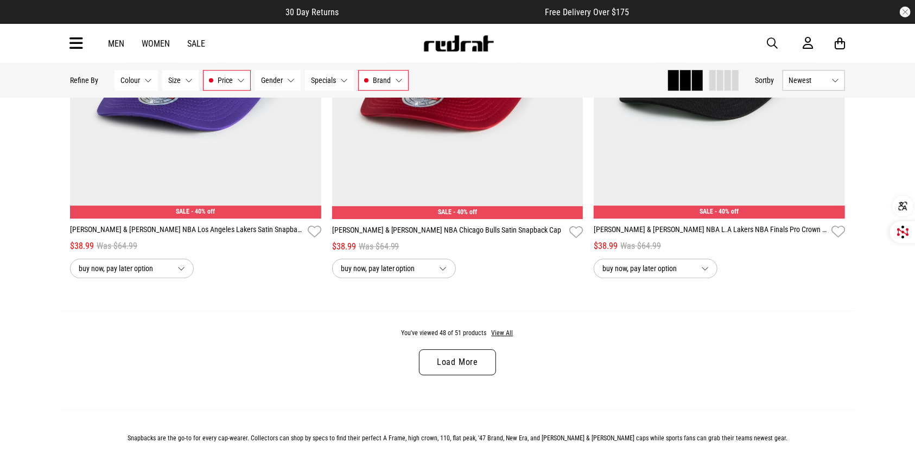
scroll to position [6829, 0]
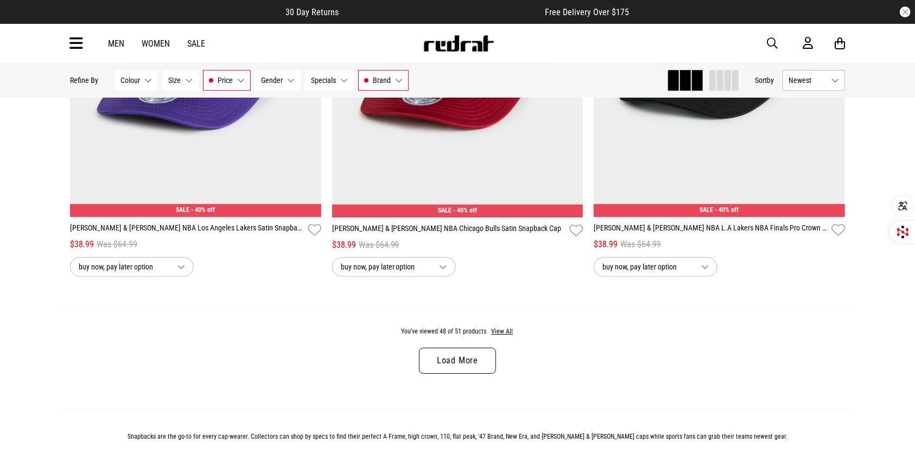
click at [444, 371] on link "Load More" at bounding box center [457, 361] width 77 height 26
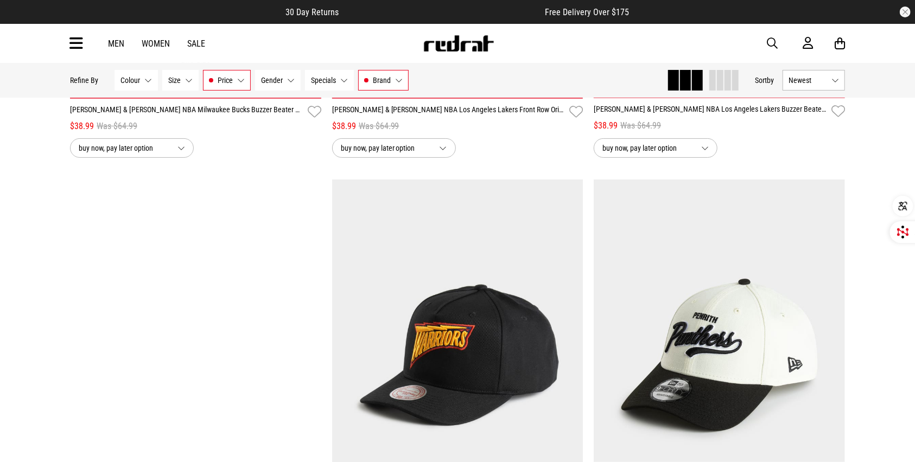
scroll to position [2613, 0]
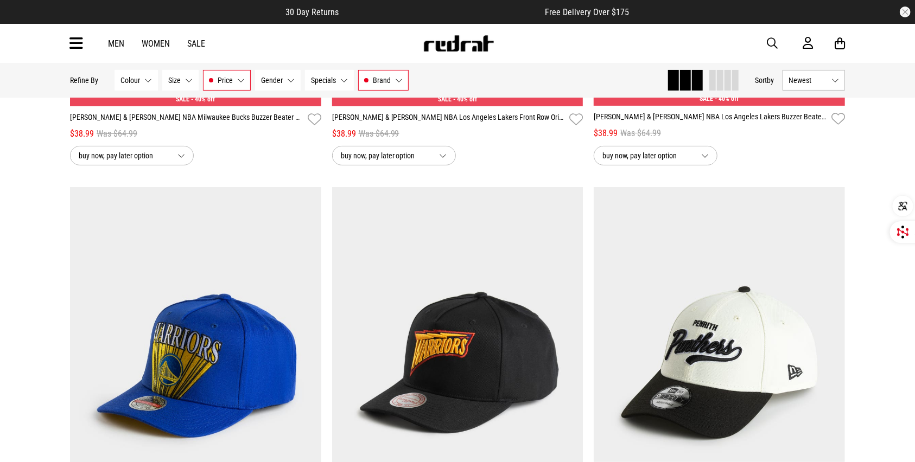
click at [336, 87] on button "Specials None selected" at bounding box center [329, 80] width 49 height 21
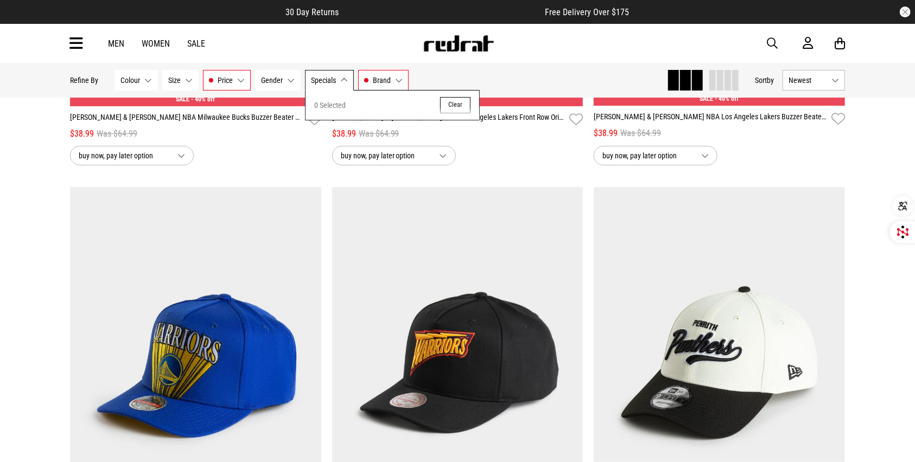
click at [336, 87] on button "Specials None selected" at bounding box center [329, 80] width 49 height 21
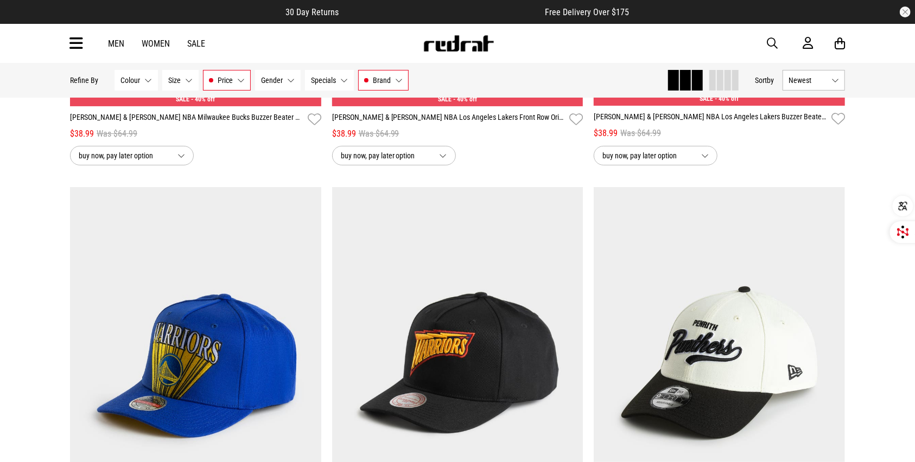
click at [232, 80] on span "Price" at bounding box center [225, 80] width 15 height 9
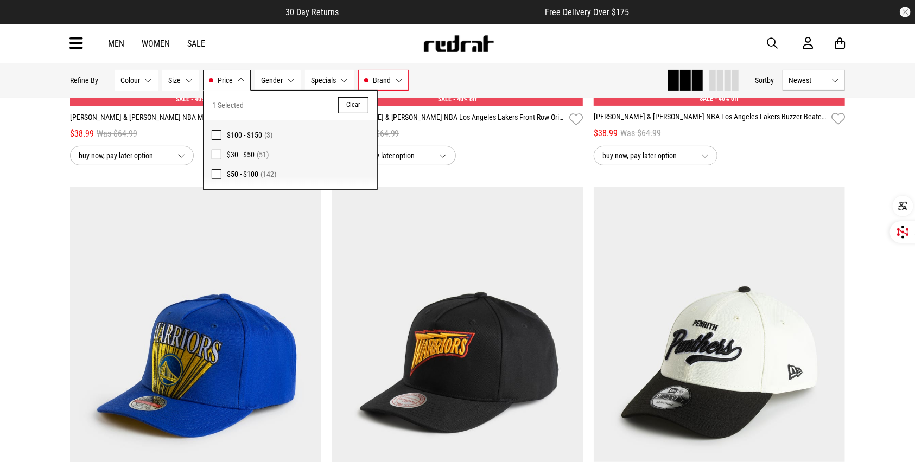
click at [244, 160] on span "$30 - $50 (51)" at bounding box center [298, 154] width 142 height 13
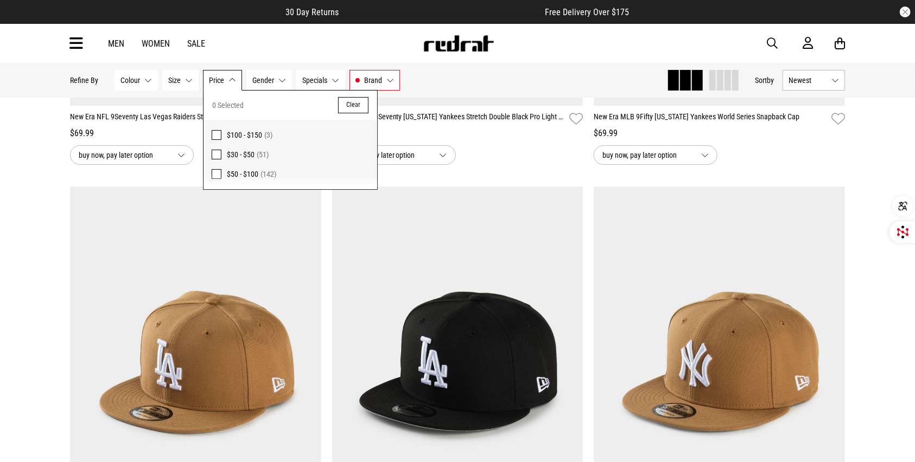
click at [326, 80] on span "Specials" at bounding box center [314, 80] width 25 height 9
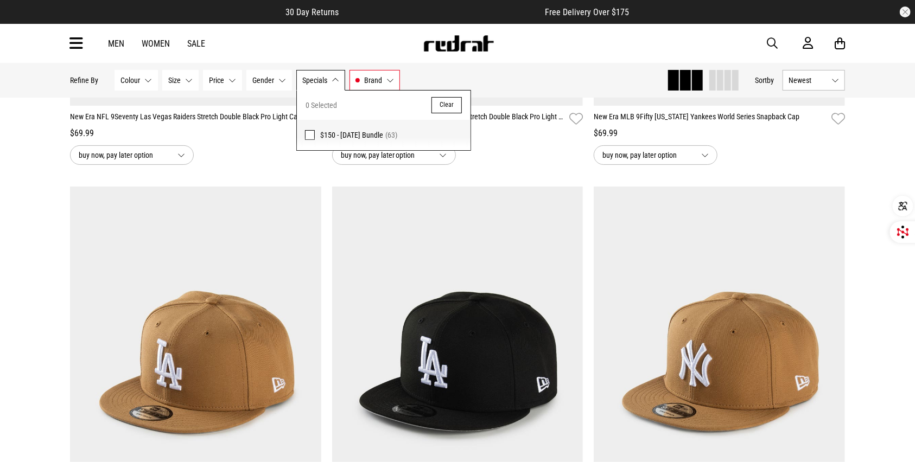
click at [336, 135] on span "$150 - [DATE] Bundle" at bounding box center [351, 135] width 63 height 9
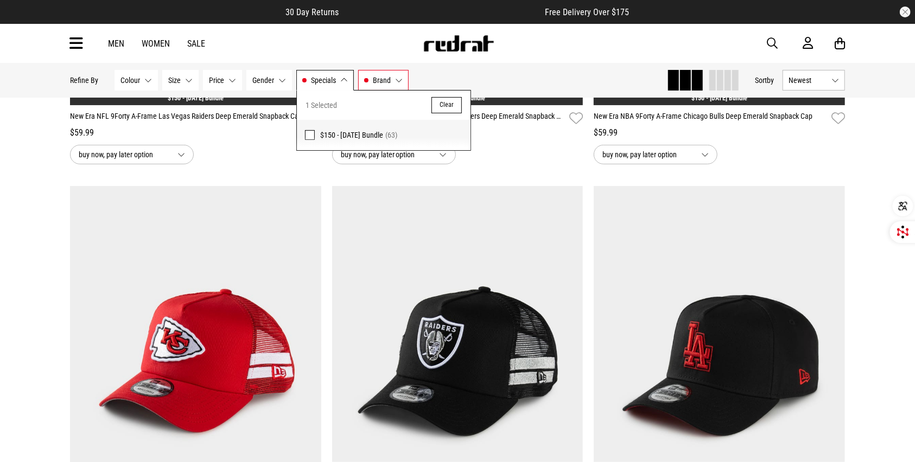
click at [270, 164] on div "buy now, pay later option" at bounding box center [195, 155] width 251 height 20
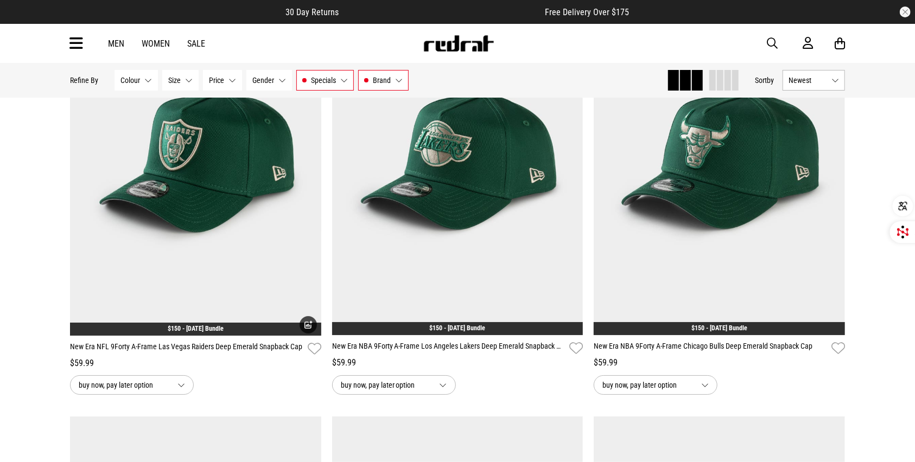
scroll to position [2391, 0]
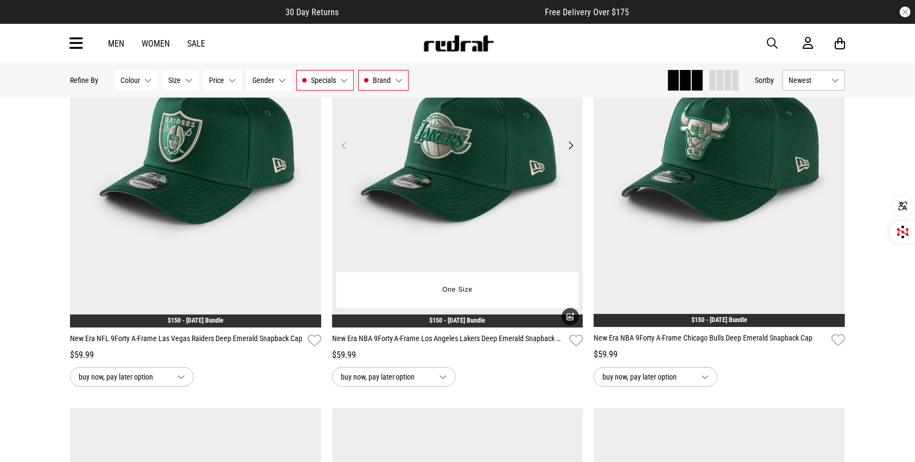
click at [513, 210] on img at bounding box center [457, 152] width 251 height 352
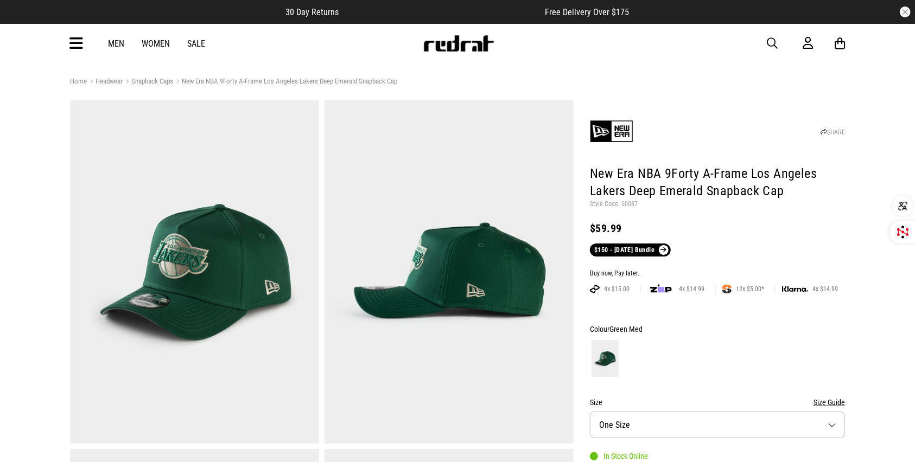
click at [670, 250] on link "$150 - [DATE] Bundle" at bounding box center [630, 250] width 80 height 13
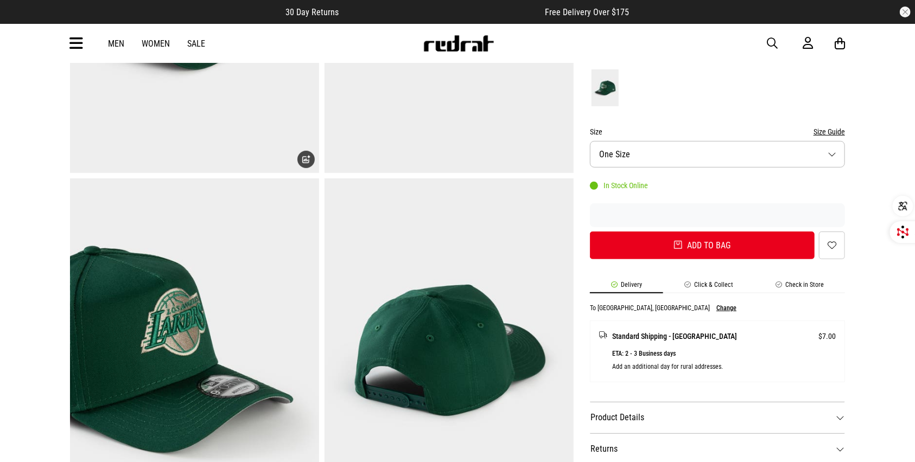
scroll to position [271, 0]
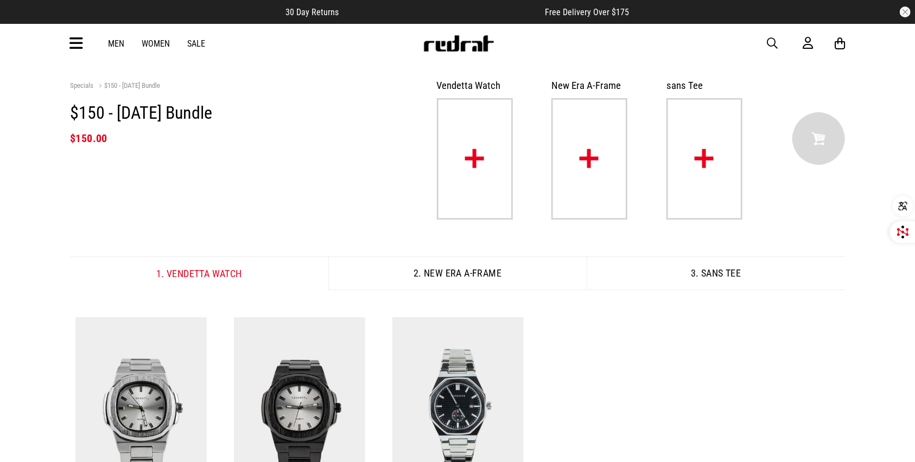
click at [433, 274] on button "2. New Era A-Frame" at bounding box center [457, 274] width 258 height 34
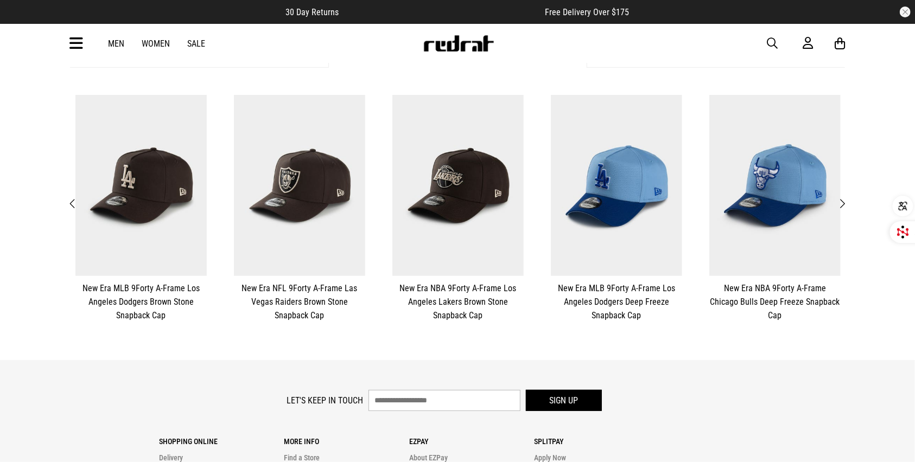
scroll to position [221, 0]
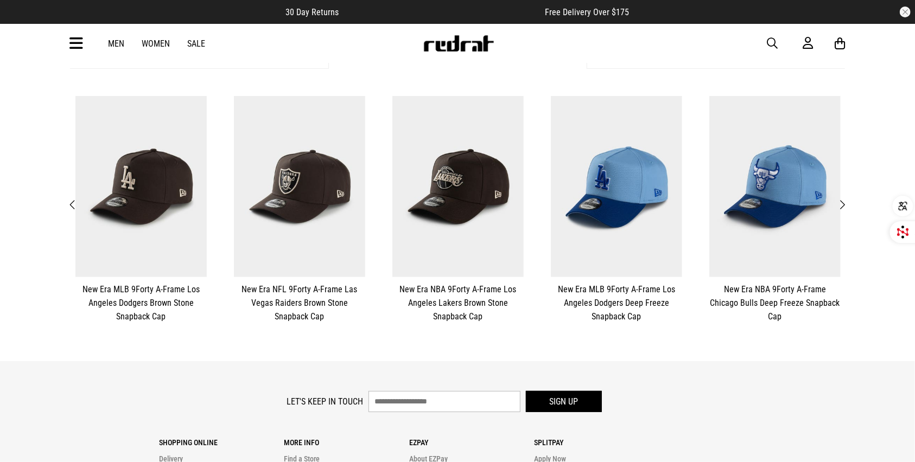
click at [846, 204] on button "Next" at bounding box center [842, 205] width 14 height 14
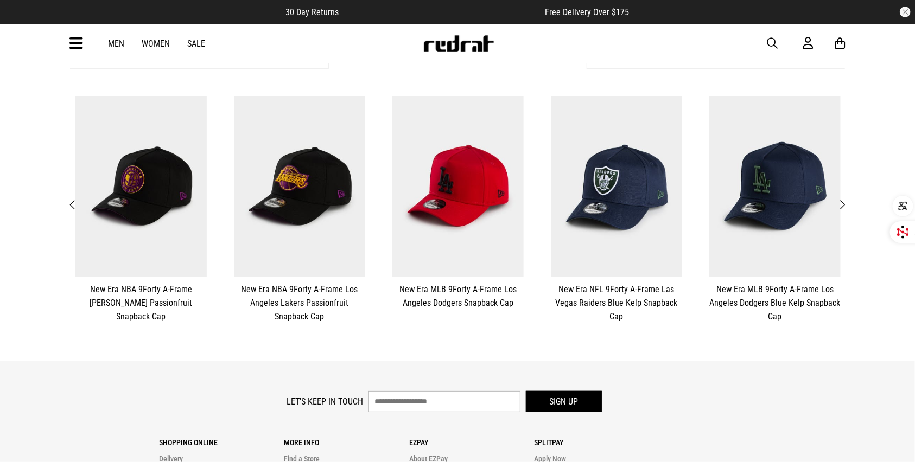
click at [846, 205] on button "Next" at bounding box center [842, 205] width 14 height 14
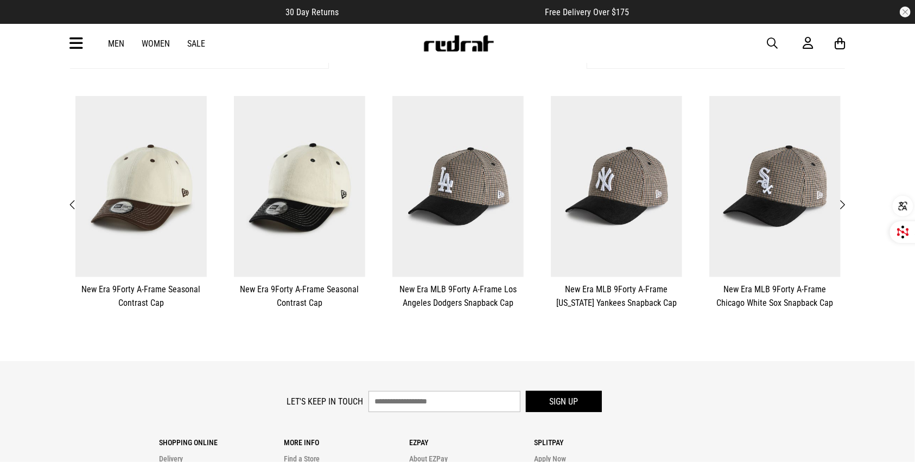
click at [846, 205] on button "Next" at bounding box center [842, 205] width 14 height 14
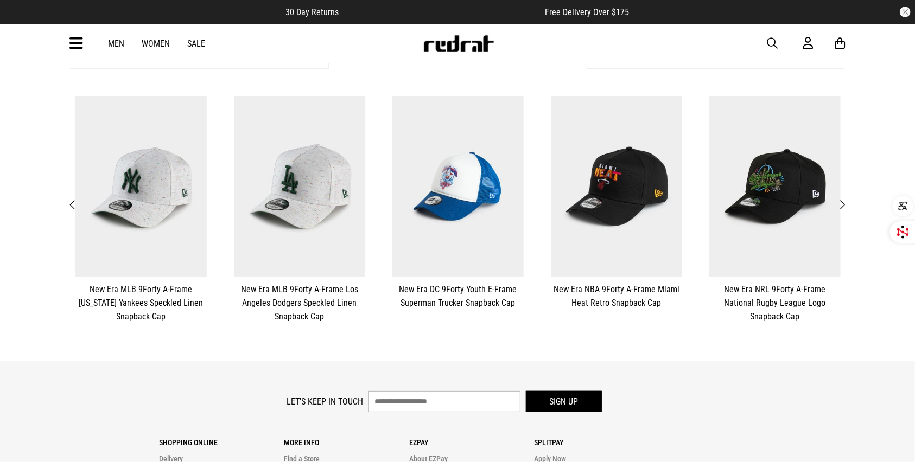
click at [847, 219] on button "**********" at bounding box center [775, 210] width 158 height 238
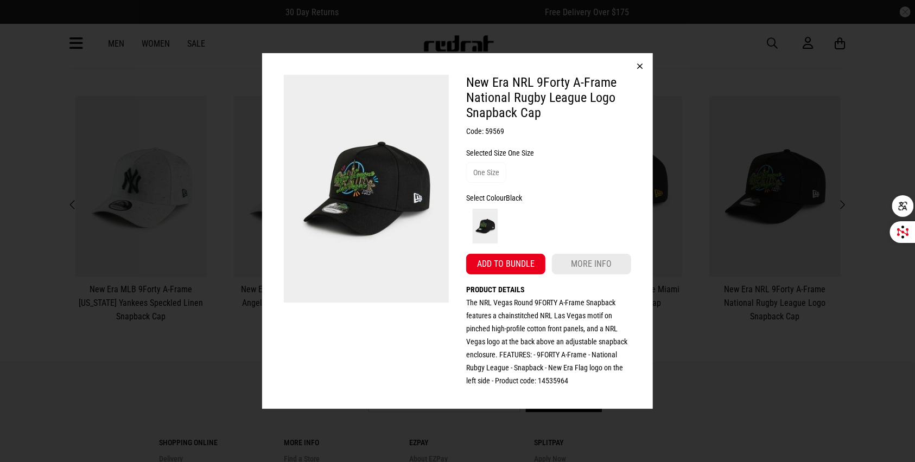
click at [643, 58] on button "button" at bounding box center [640, 66] width 26 height 26
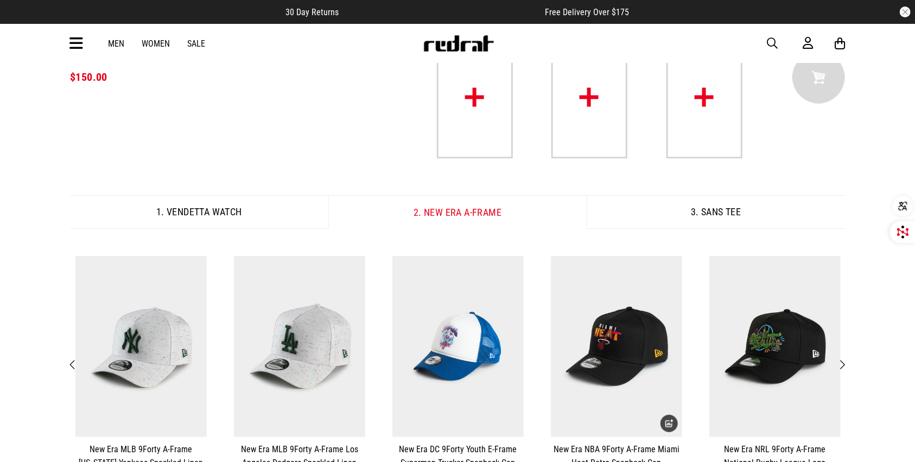
scroll to position [0, 0]
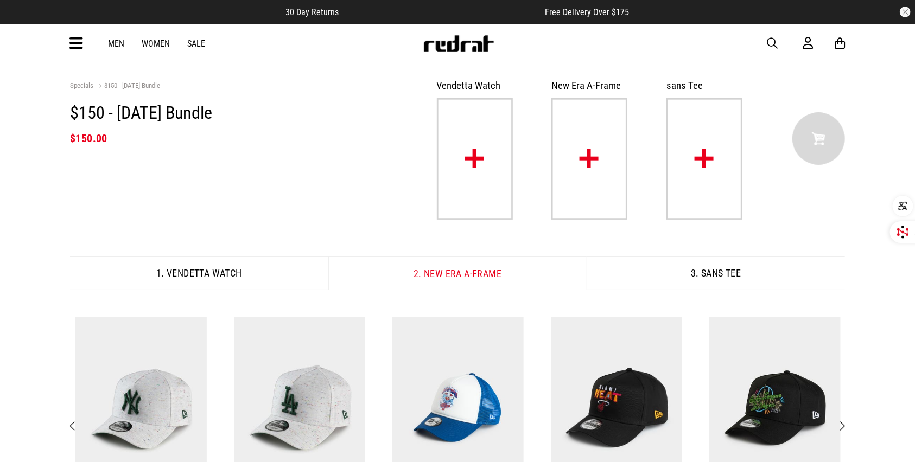
click at [703, 269] on button "3. sans Tee" at bounding box center [716, 274] width 258 height 34
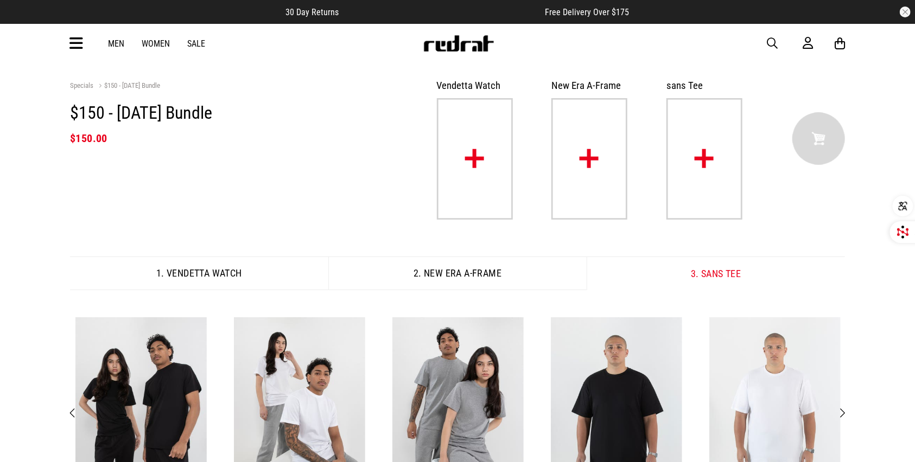
click at [202, 277] on button "1. Vendetta Watch" at bounding box center [199, 274] width 258 height 34
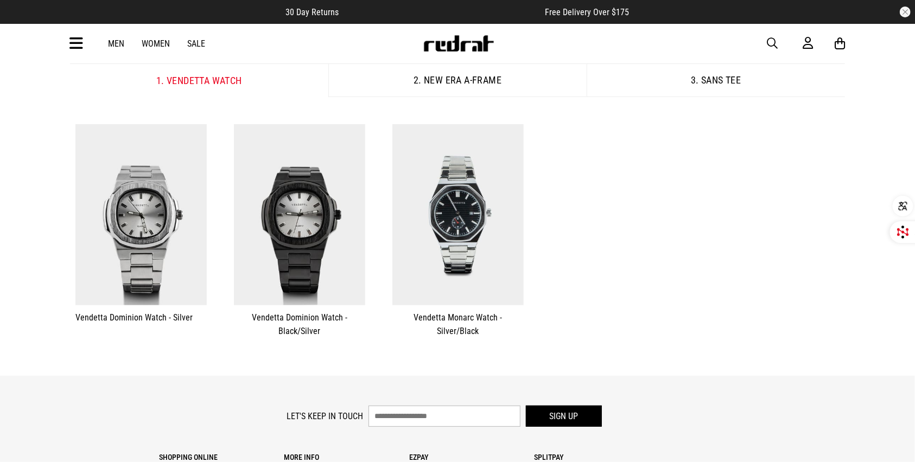
scroll to position [197, 0]
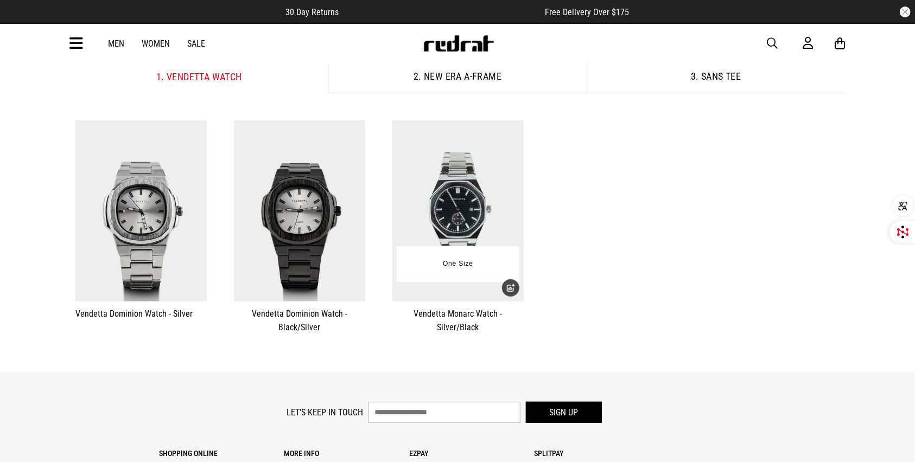
click at [472, 212] on img at bounding box center [457, 210] width 131 height 181
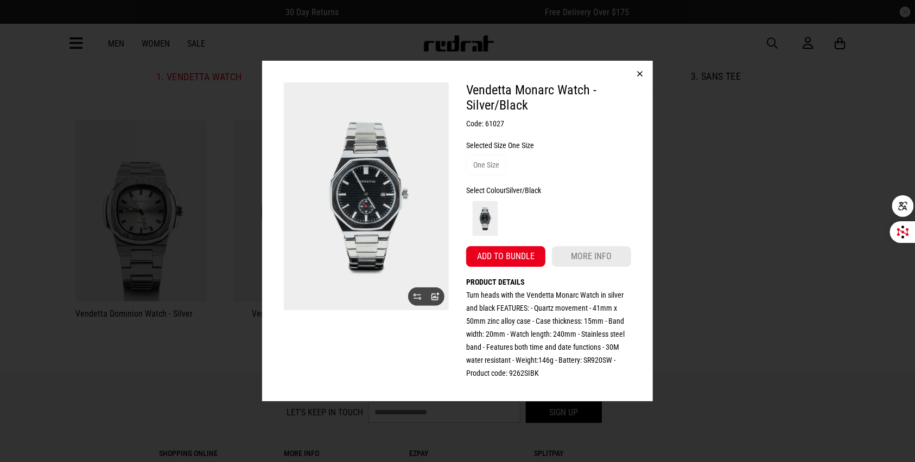
click at [423, 298] on div at bounding box center [426, 297] width 36 height 18
click at [433, 296] on icon at bounding box center [435, 297] width 9 height 9
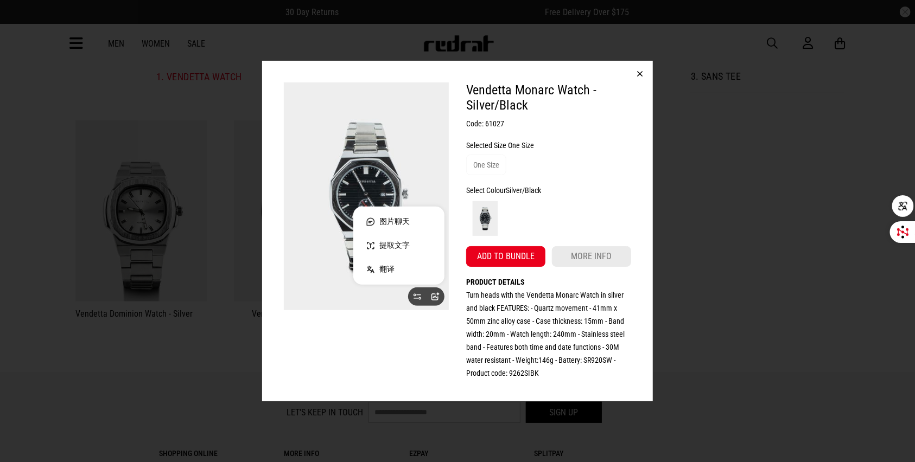
click at [389, 169] on img at bounding box center [366, 197] width 165 height 228
click at [373, 175] on img at bounding box center [366, 197] width 165 height 228
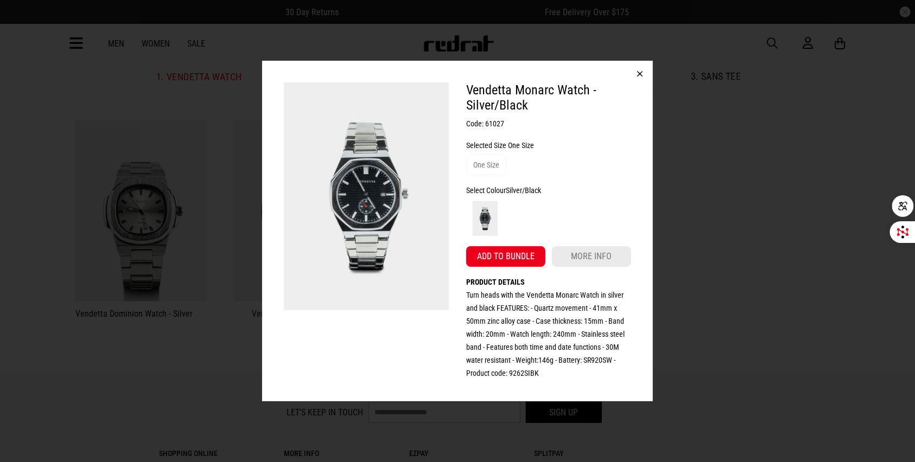
click at [641, 72] on button "button" at bounding box center [640, 74] width 26 height 26
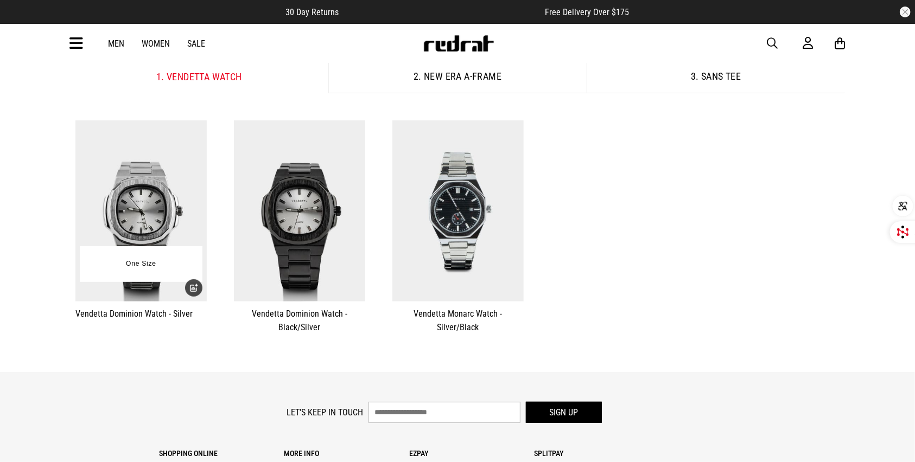
click at [152, 212] on img at bounding box center [140, 210] width 131 height 181
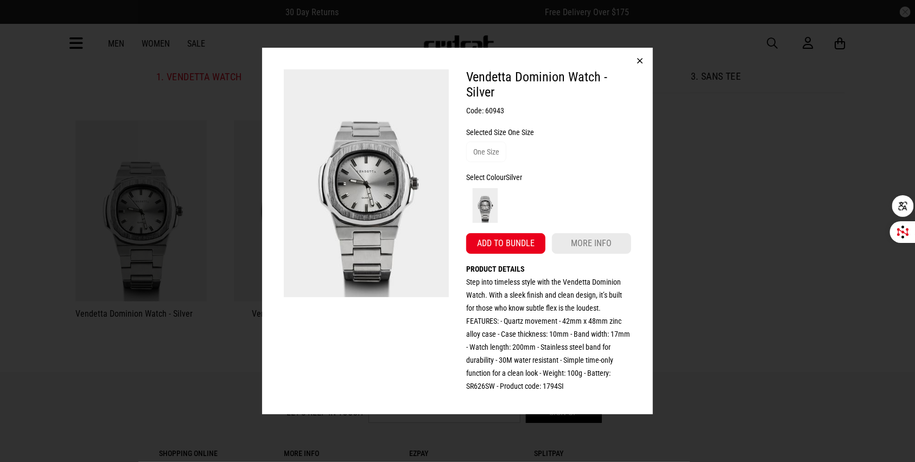
click at [642, 59] on button "button" at bounding box center [640, 61] width 26 height 26
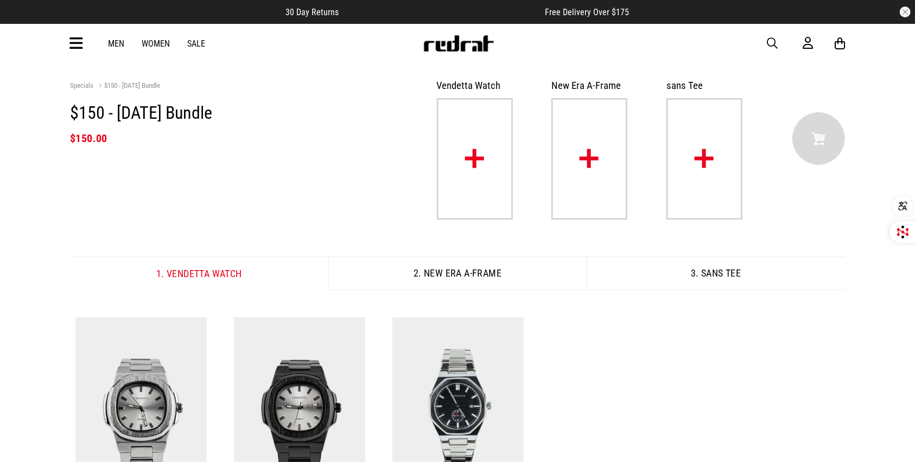
scroll to position [0, 0]
click at [192, 40] on link "Sale" at bounding box center [196, 44] width 18 height 10
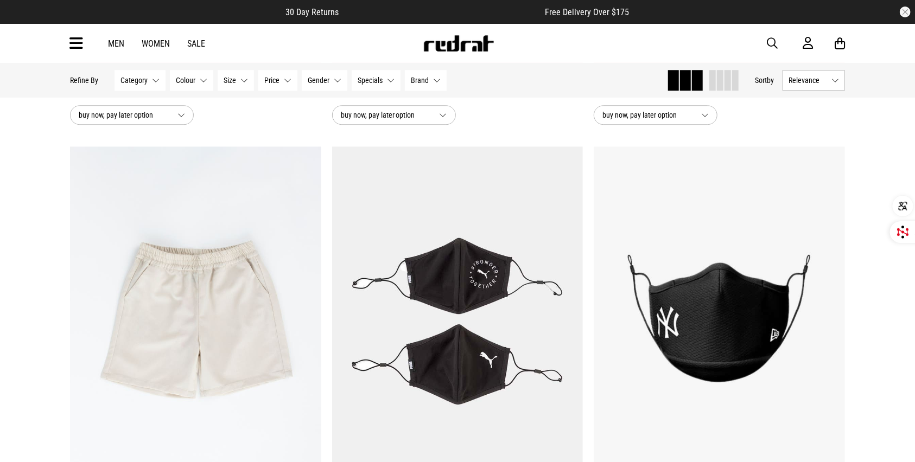
scroll to position [1776, 0]
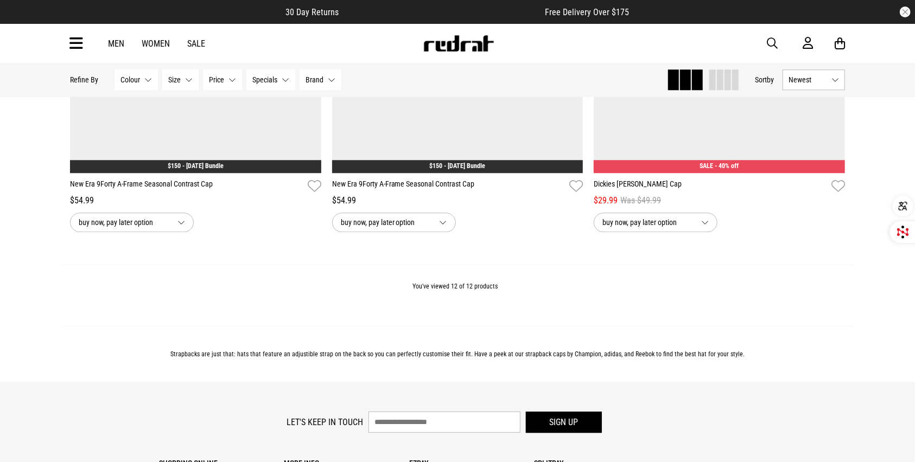
scroll to position [1667, 0]
